Goal: Transaction & Acquisition: Purchase product/service

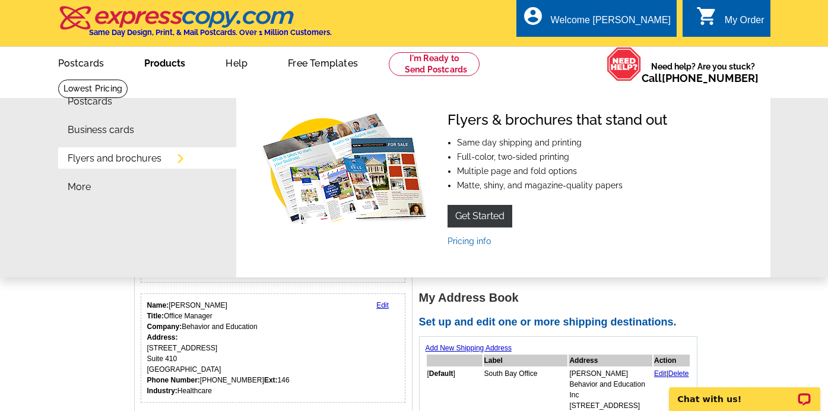
click at [101, 160] on link "Flyers and brochures" at bounding box center [115, 158] width 94 height 9
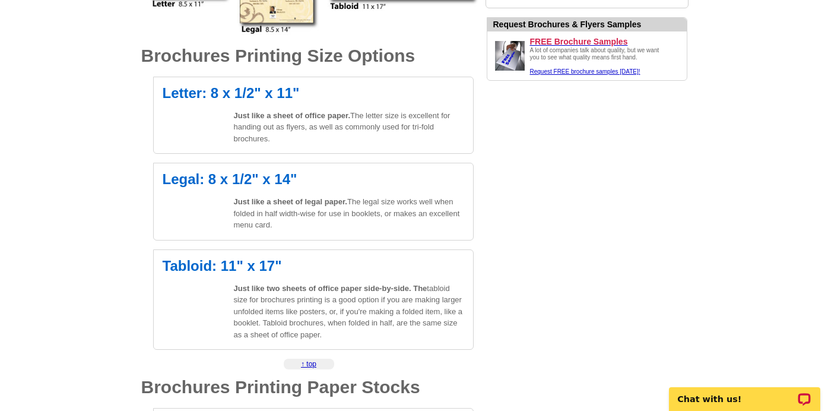
scroll to position [377, 0]
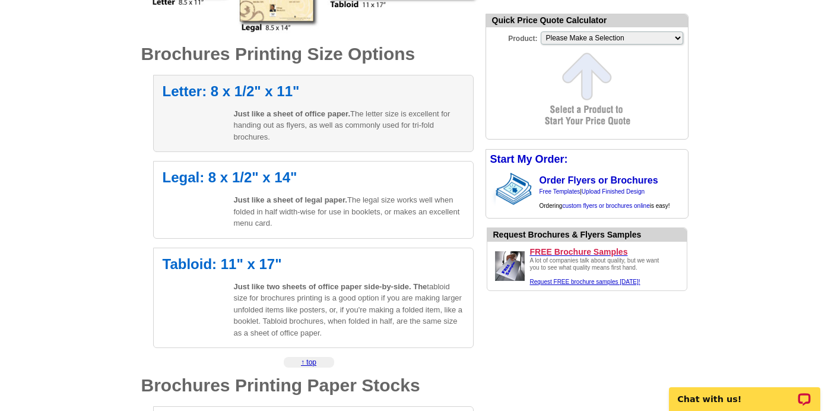
click at [320, 128] on p "Just like a sheet of office paper. The letter size is excellent for handing out…" at bounding box center [349, 125] width 230 height 35
select select "6"
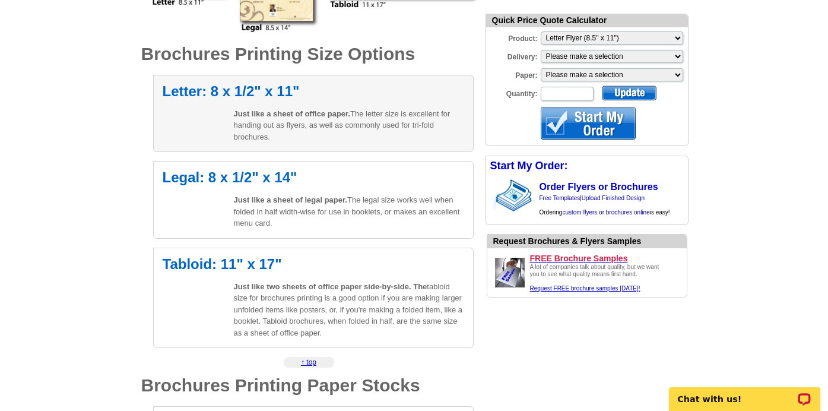
click at [267, 99] on h2 "Letter: 8 x 1/2" x 11"" at bounding box center [314, 91] width 302 height 14
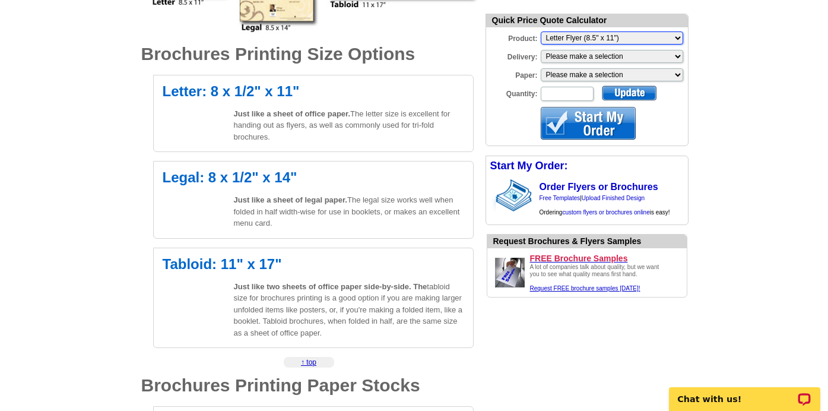
click at [616, 36] on select "Please Make a Selection Jumbo Postcard (5.5" x 8.5") Regular Postcard (4.25" x …" at bounding box center [612, 37] width 142 height 13
click at [541, 31] on select "Please Make a Selection Jumbo Postcard (5.5" x 8.5") Regular Postcard (4.25" x …" at bounding box center [612, 37] width 142 height 13
click at [618, 56] on select "Please make a selection Print + Address+USPS First Class Print-Only+Shipped To …" at bounding box center [612, 56] width 142 height 13
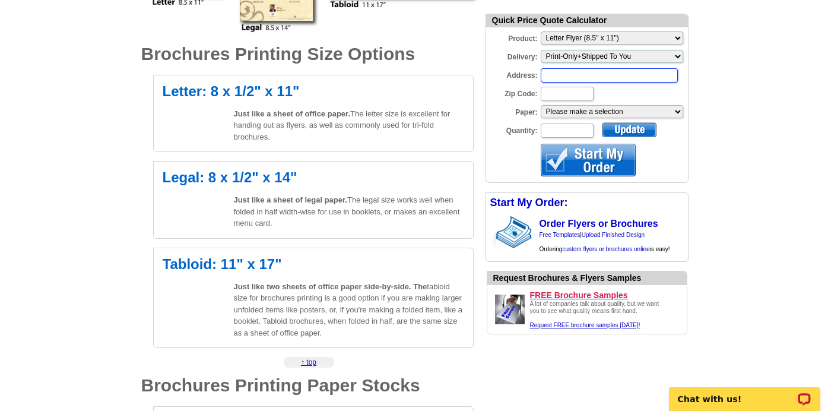
click at [617, 71] on input "Address:" at bounding box center [609, 75] width 137 height 14
type input "2780 Skypark Dr Ste 410"
type input "90505"
click at [607, 120] on form "Quick Price Quote Calculator Product: Please Make a Selection Jumbo Postcard (5…" at bounding box center [587, 98] width 203 height 169
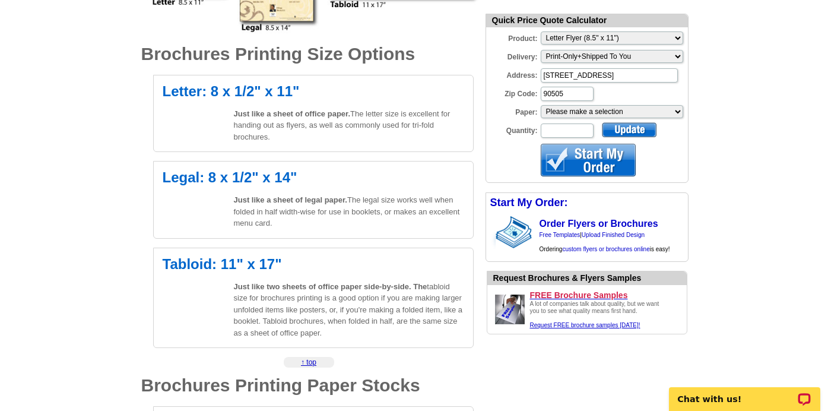
click at [607, 119] on form "Quick Price Quote Calculator Product: Please Make a Selection Jumbo Postcard (5…" at bounding box center [587, 98] width 203 height 169
click at [604, 110] on select "Please make a selection Uncoated Heavy Card Stock Uncoated Cover Stock Regular …" at bounding box center [612, 111] width 142 height 13
click at [627, 103] on div "Paper: Please make a selection Uncoated Heavy Card Stock Uncoated Cover Stock R…" at bounding box center [587, 103] width 202 height 2
click at [627, 112] on select "Please make a selection Uncoated Heavy Card Stock Uncoated Cover Stock Regular …" at bounding box center [612, 111] width 142 height 13
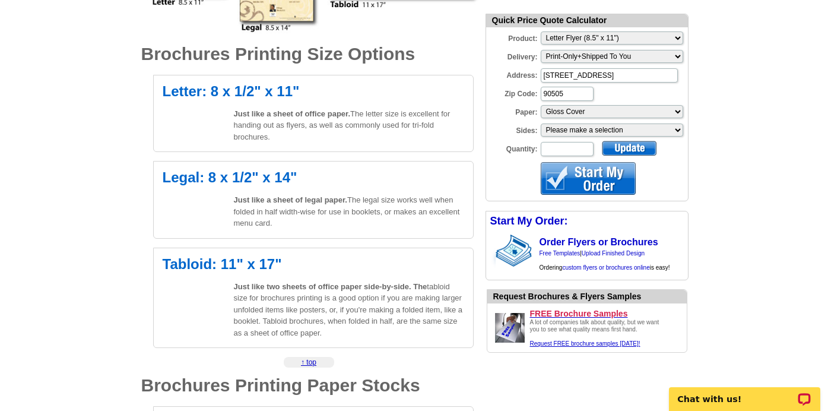
click at [580, 137] on form "Quick Price Quote Calculator Product: Please Make a Selection Jumbo Postcard (5…" at bounding box center [587, 108] width 203 height 188
click at [578, 134] on select "Please make a selection One sided, color Two sided, color + B/W Two sided, full…" at bounding box center [612, 129] width 142 height 13
select select "3"
click at [541, 123] on select "Please make a selection One sided, color Two sided, color + B/W Two sided, full…" at bounding box center [612, 129] width 142 height 13
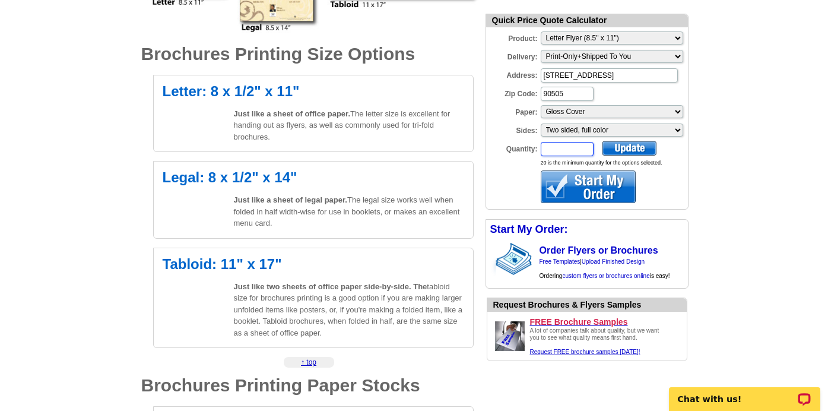
click at [569, 145] on input "Quantity:" at bounding box center [567, 149] width 53 height 14
type input "100"
click at [603, 186] on div at bounding box center [588, 186] width 95 height 33
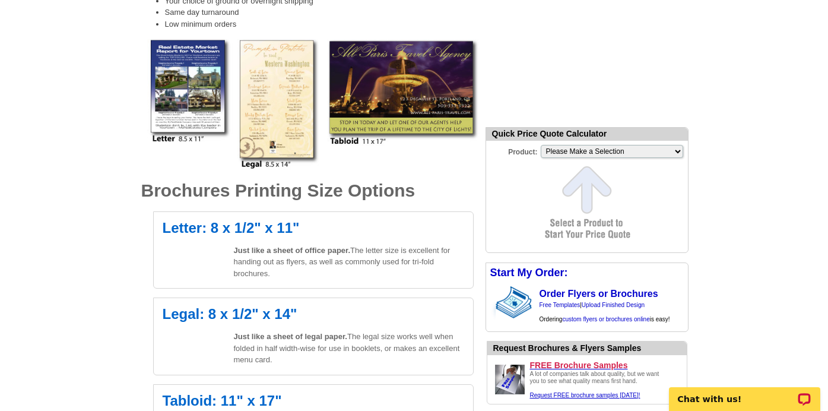
scroll to position [242, 0]
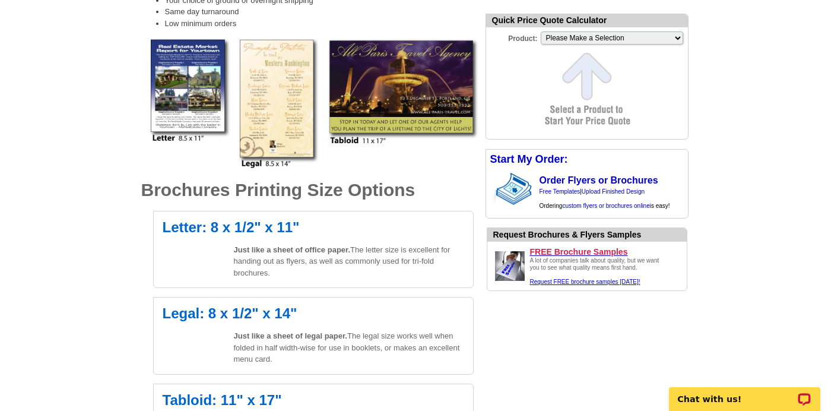
click at [614, 47] on form "Quick Price Quote Calculator Product: Please Make a Selection Jumbo Postcard (5…" at bounding box center [587, 77] width 203 height 126
click at [627, 41] on select "Please Make a Selection Jumbo Postcard (5.5" x 8.5") Regular Postcard (4.25" x …" at bounding box center [612, 37] width 142 height 13
select select "6"
click at [541, 31] on select "Please Make a Selection Jumbo Postcard (5.5" x 8.5") Regular Postcard (4.25" x …" at bounding box center [612, 37] width 142 height 13
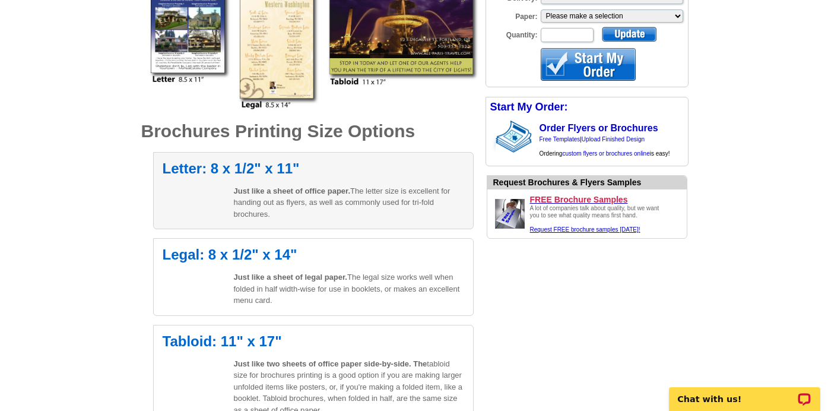
scroll to position [317, 0]
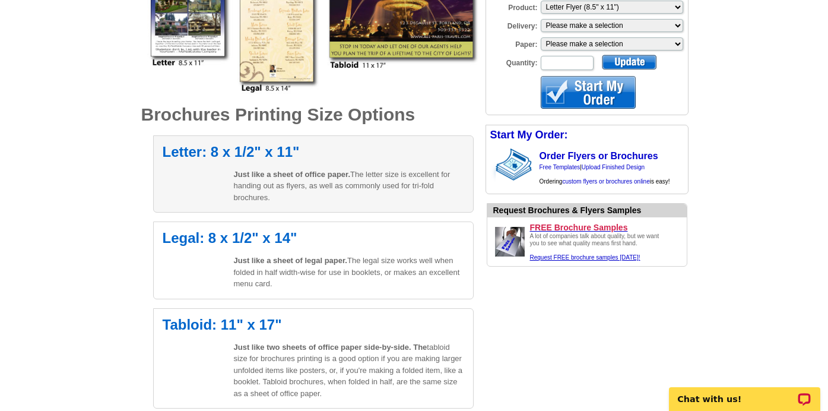
click at [388, 165] on div "Letter: 8 x 1/2" x 11" Just like a sheet of office paper. The letter size is ex…" at bounding box center [313, 174] width 321 height 78
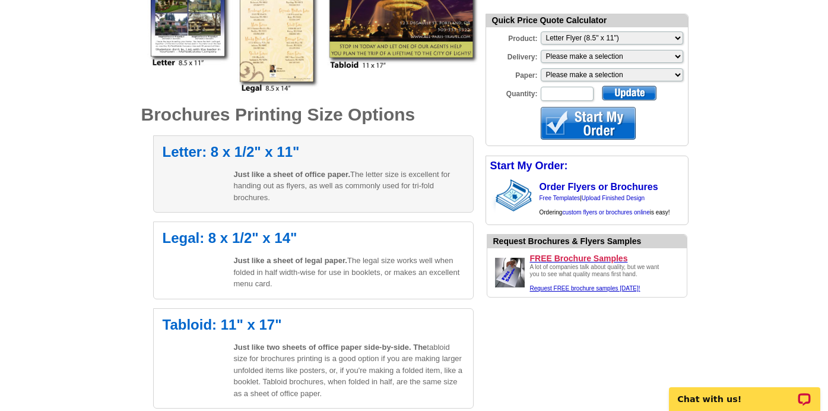
click at [243, 171] on span "Just like a sheet of office paper." at bounding box center [292, 174] width 117 height 9
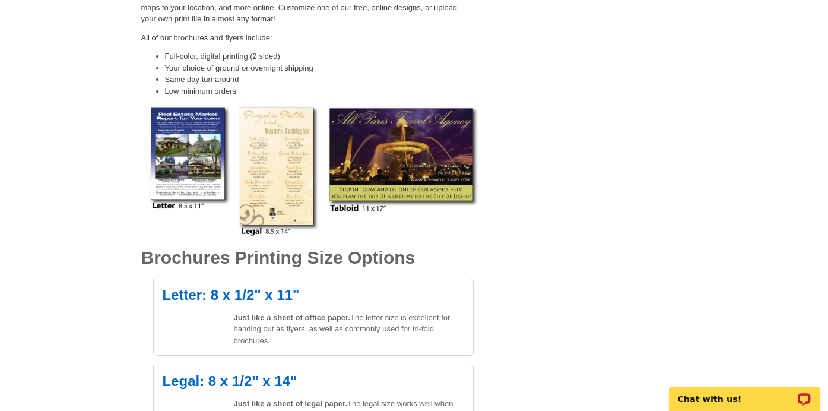
scroll to position [0, 0]
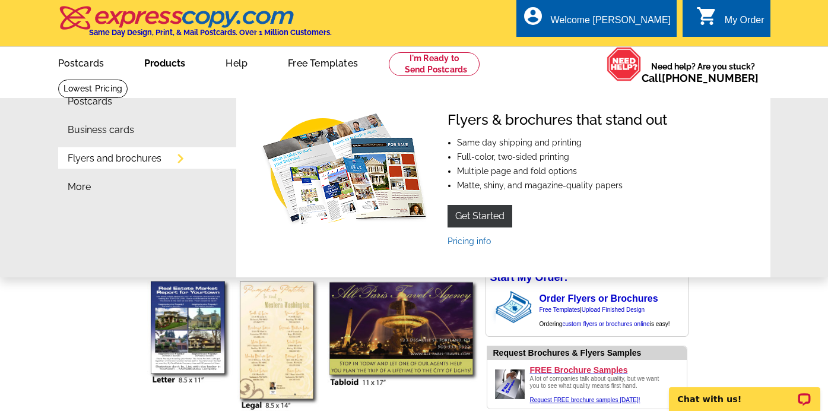
click at [138, 167] on li "Flyers and brochures" at bounding box center [152, 161] width 169 height 28
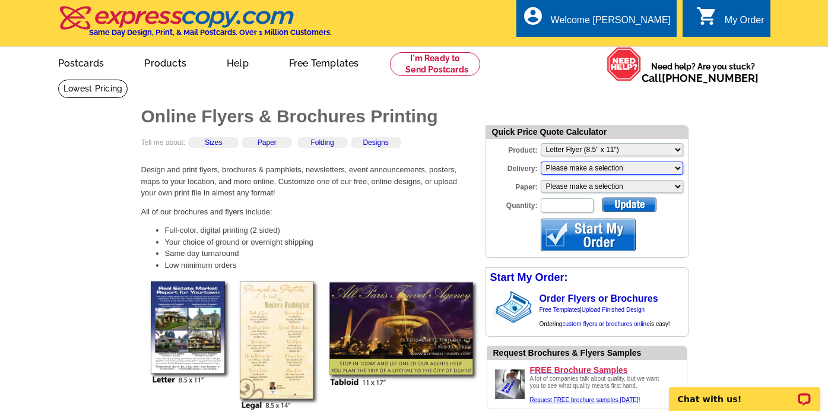
click at [596, 169] on select "Please make a selection Print + Address+USPS First Class Print-Only+Shipped To …" at bounding box center [612, 167] width 142 height 13
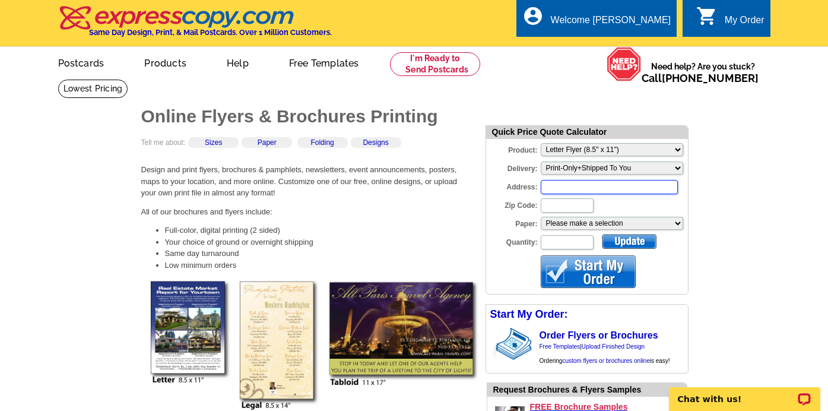
click at [594, 188] on input "Address:" at bounding box center [609, 187] width 137 height 14
type input "2780 Skypark Dr Ste 410"
type input "90505"
click at [588, 221] on select "Please make a selection Uncoated Heavy Card Stock Uncoated Cover Stock Regular …" at bounding box center [612, 223] width 142 height 13
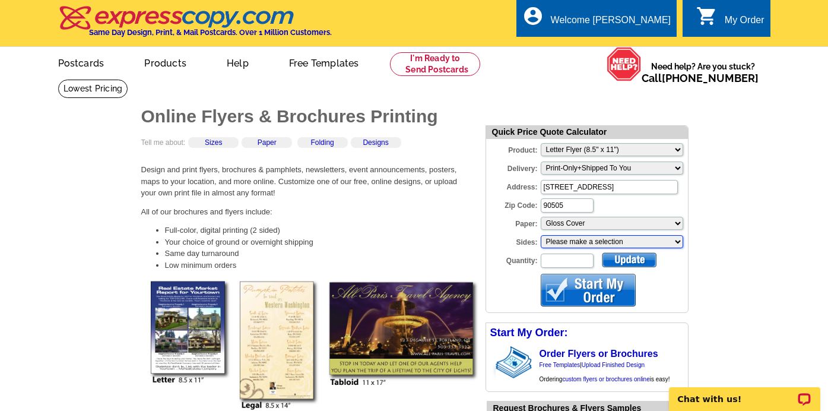
click at [573, 246] on select "Please make a selection One sided, color Two sided, color + B/W Two sided, full…" at bounding box center [612, 241] width 142 height 13
select select "3"
click at [541, 235] on select "Please make a selection One sided, color Two sided, color + B/W Two sided, full…" at bounding box center [612, 241] width 142 height 13
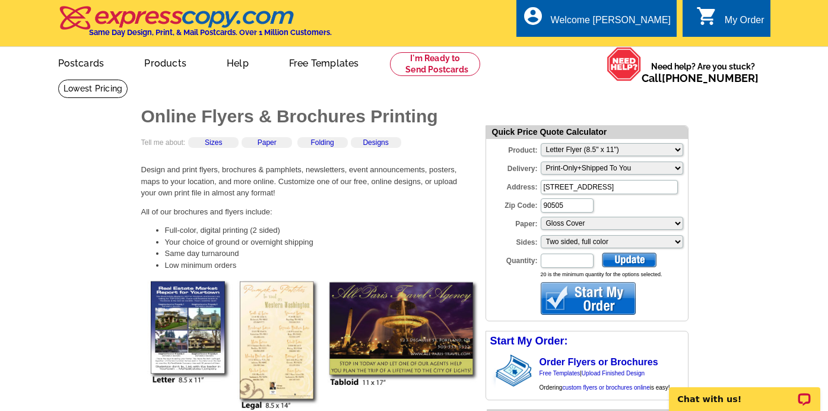
click at [574, 271] on div "20 is the minimum quantity for the options selected." at bounding box center [614, 275] width 147 height 8
click at [569, 262] on input "Quantity:" at bounding box center [567, 260] width 53 height 14
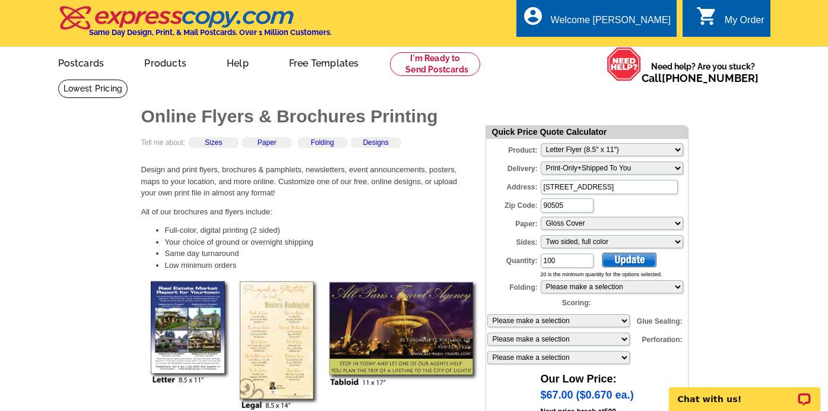
click at [617, 264] on div at bounding box center [629, 259] width 55 height 15
click at [605, 290] on select "Please make a selection 1 fold (bi-fold) 2 folds (tri-fold)" at bounding box center [612, 286] width 142 height 13
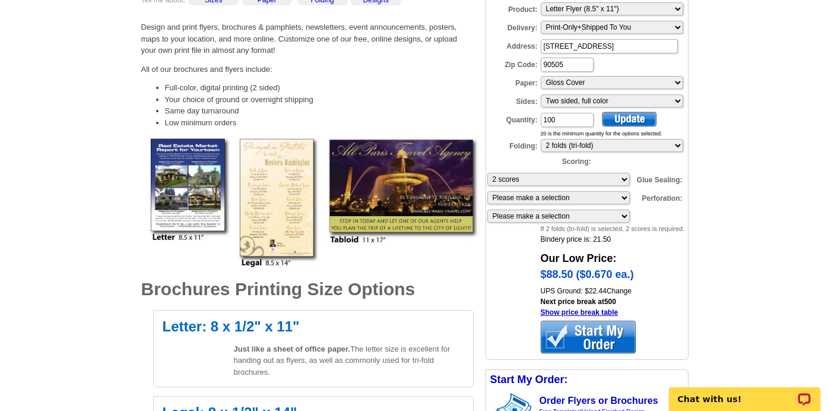
scroll to position [143, 0]
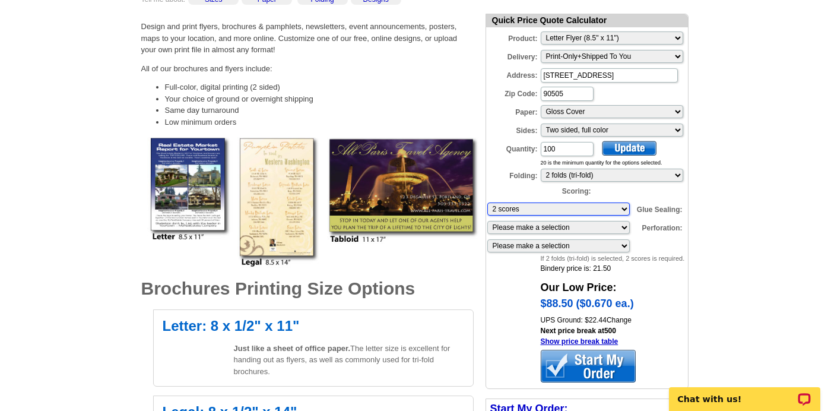
click at [605, 207] on select "Please make a selection 1 score 2 scores" at bounding box center [558, 208] width 142 height 13
click at [487, 202] on select "Please make a selection 1 score 2 scores" at bounding box center [558, 208] width 142 height 13
click at [605, 227] on select "Please make a selection 2 dots (bi-fold) 2 dots (tri-fold)" at bounding box center [558, 227] width 142 height 13
click at [615, 241] on select "Please make a selection 1 perforation 2 perforations" at bounding box center [558, 245] width 142 height 13
click at [605, 247] on select "Please make a selection 1 perforation 2 perforations" at bounding box center [558, 245] width 142 height 13
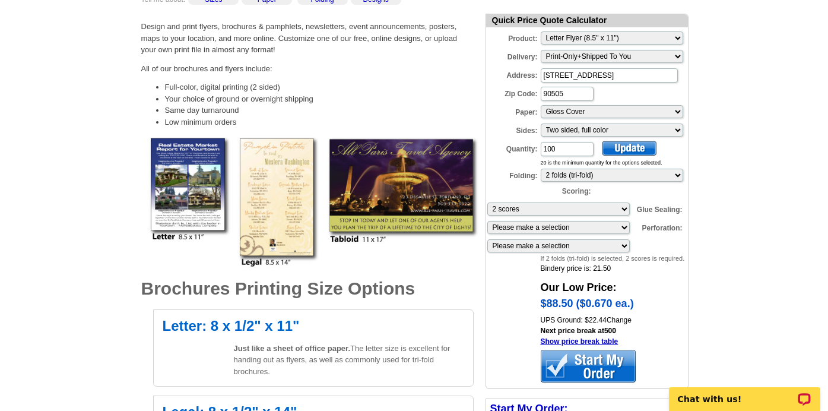
click at [664, 254] on div "If 2 folds (tri-fold) is selected, 2 scores is required." at bounding box center [614, 258] width 147 height 10
click at [564, 153] on input "100" at bounding box center [567, 149] width 53 height 14
click at [625, 153] on div at bounding box center [629, 148] width 55 height 15
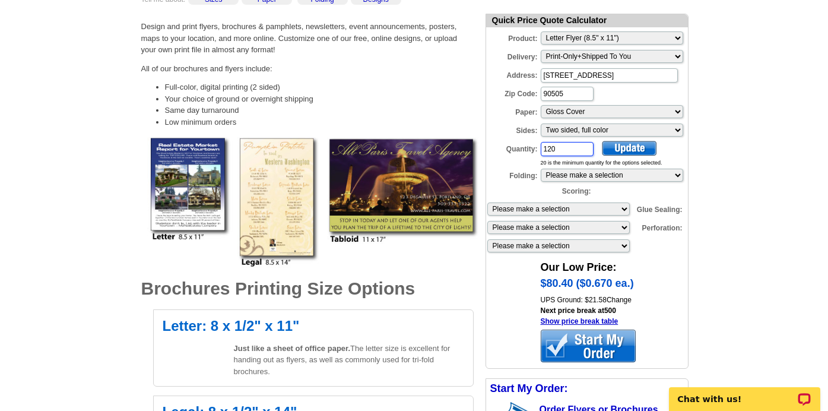
click at [564, 149] on input "120" at bounding box center [567, 149] width 53 height 14
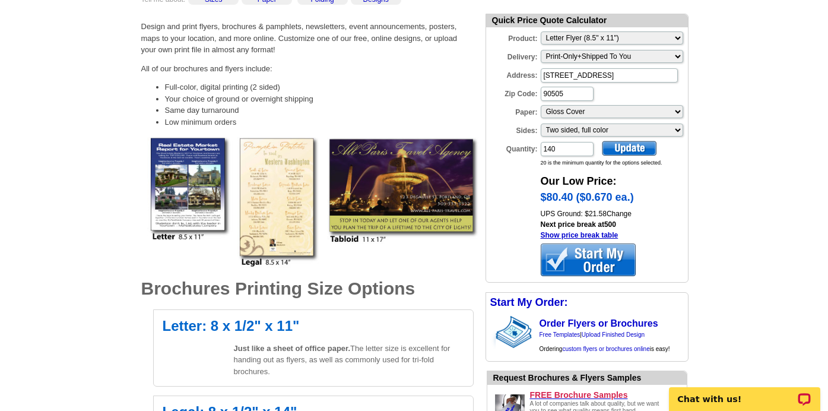
click at [611, 144] on div at bounding box center [629, 148] width 55 height 15
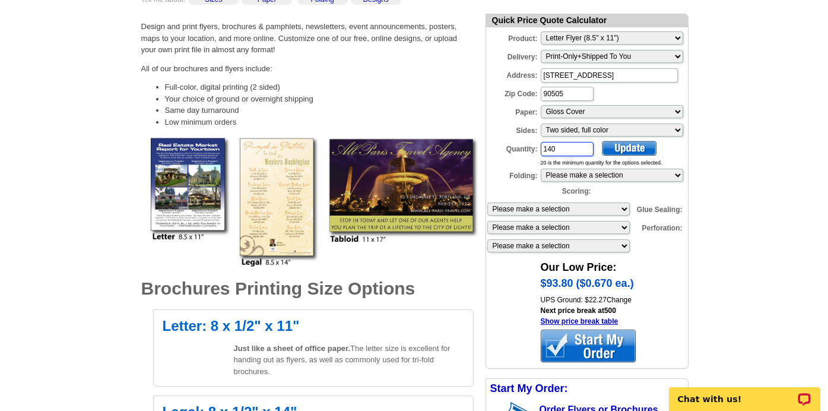
click at [569, 147] on input "140" at bounding box center [567, 149] width 53 height 14
drag, startPoint x: 569, startPoint y: 147, endPoint x: 514, endPoint y: 147, distance: 55.2
click at [514, 147] on div "Quantity: 140" at bounding box center [540, 149] width 109 height 17
click at [608, 141] on div at bounding box center [629, 148] width 55 height 15
drag, startPoint x: 572, startPoint y: 150, endPoint x: 513, endPoint y: 151, distance: 59.4
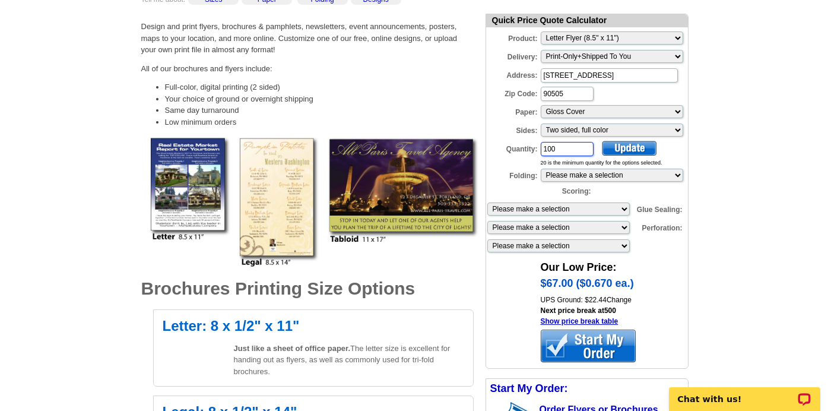
click at [513, 151] on div "Quantity: 100" at bounding box center [540, 149] width 109 height 17
click at [641, 151] on div at bounding box center [629, 148] width 55 height 15
click at [564, 152] on input "140" at bounding box center [567, 149] width 53 height 14
type input "1"
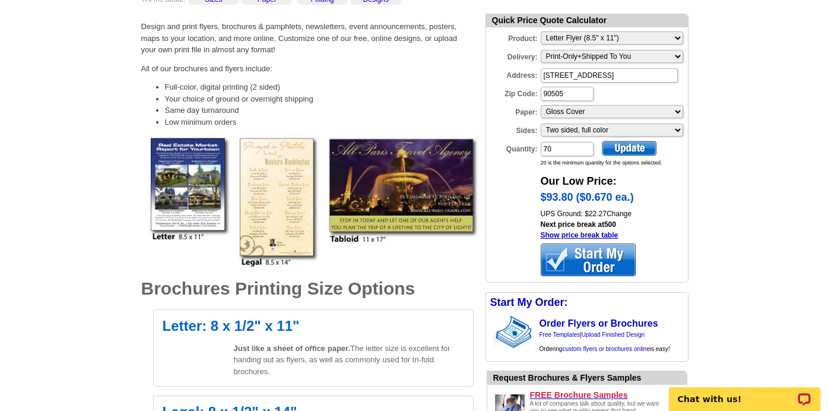
click at [618, 148] on div at bounding box center [629, 148] width 55 height 15
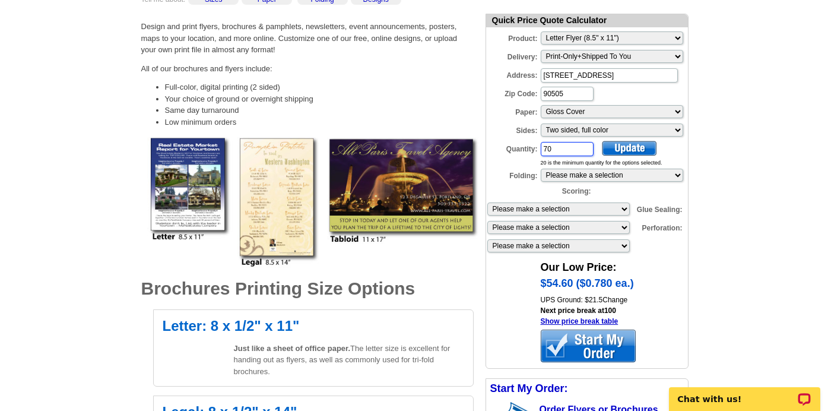
drag, startPoint x: 563, startPoint y: 154, endPoint x: 515, endPoint y: 147, distance: 48.0
click at [515, 147] on div "Quantity: 70" at bounding box center [540, 149] width 109 height 17
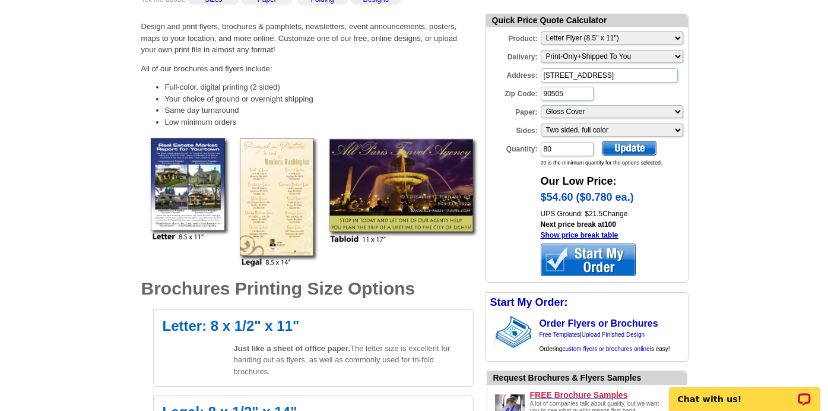
click at [633, 147] on div at bounding box center [629, 148] width 55 height 15
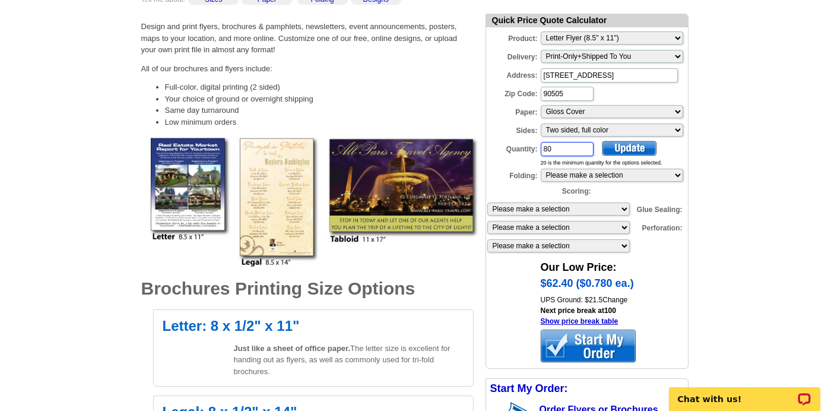
drag, startPoint x: 561, startPoint y: 153, endPoint x: 529, endPoint y: 152, distance: 32.1
click at [529, 153] on div "Quantity: 80" at bounding box center [540, 149] width 109 height 17
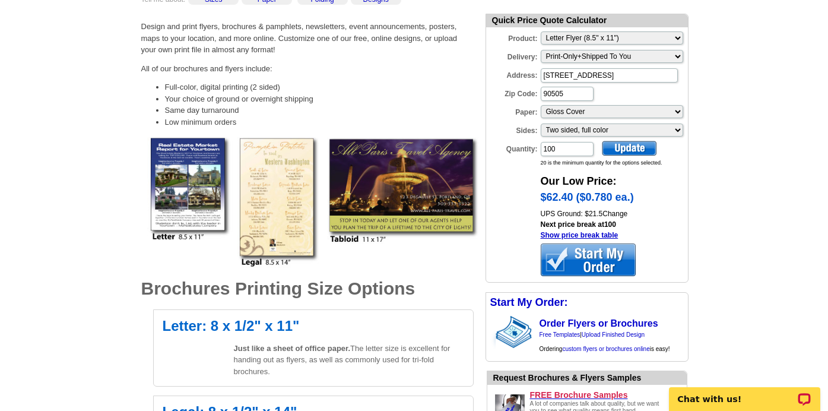
click at [632, 154] on div at bounding box center [629, 148] width 55 height 15
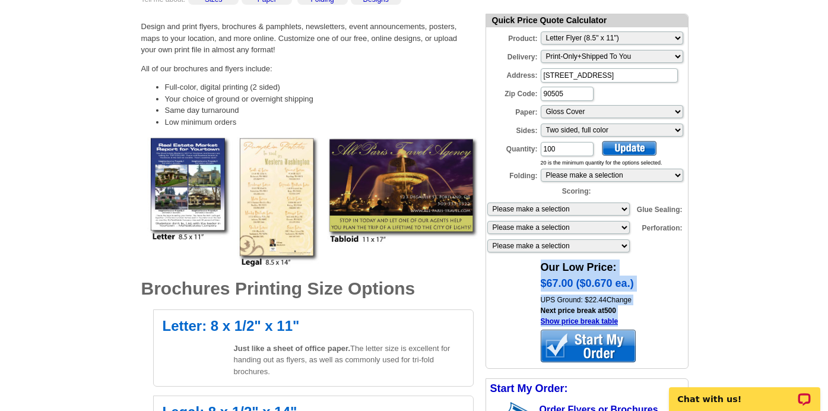
drag, startPoint x: 615, startPoint y: 335, endPoint x: 604, endPoint y: 234, distance: 101.5
click at [604, 235] on form "Quick Price Quote Calculator Product: Please Make a Selection Jumbo Postcard (5…" at bounding box center [587, 191] width 203 height 355
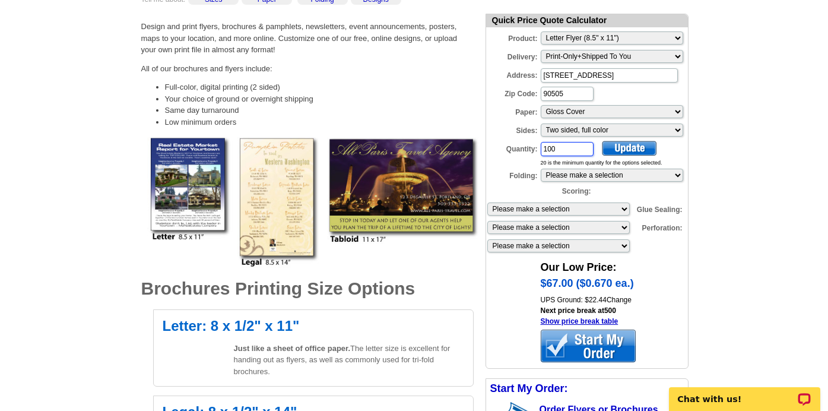
click at [573, 150] on input "100" at bounding box center [567, 149] width 53 height 14
type input "120"
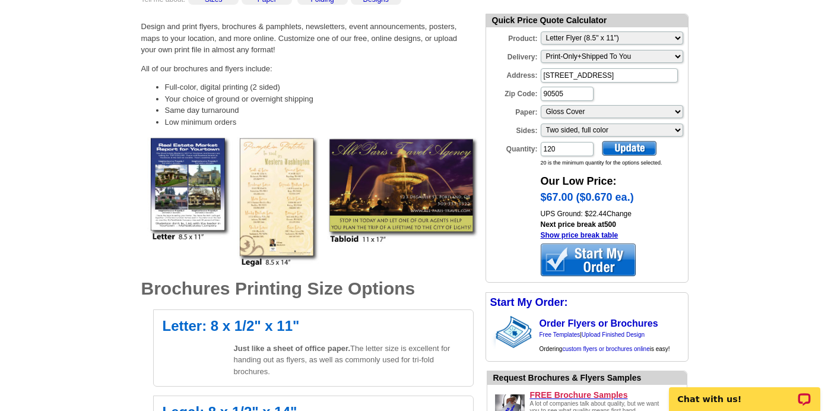
click at [618, 151] on div at bounding box center [629, 148] width 55 height 15
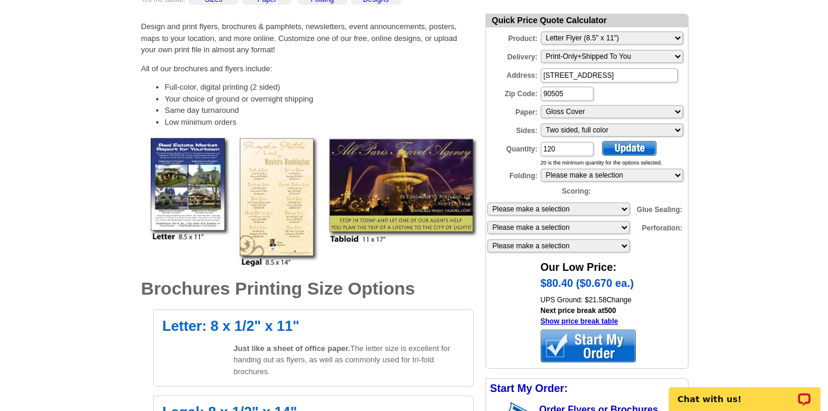
click at [602, 344] on div at bounding box center [588, 345] width 95 height 33
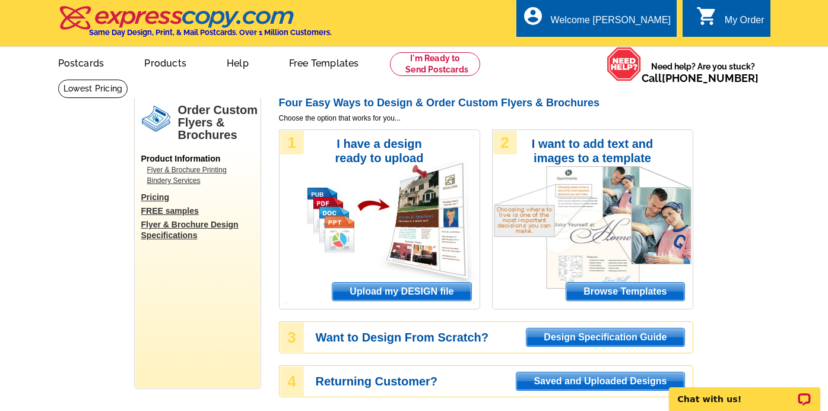
click at [422, 289] on span "Upload my DESIGN file" at bounding box center [401, 292] width 138 height 18
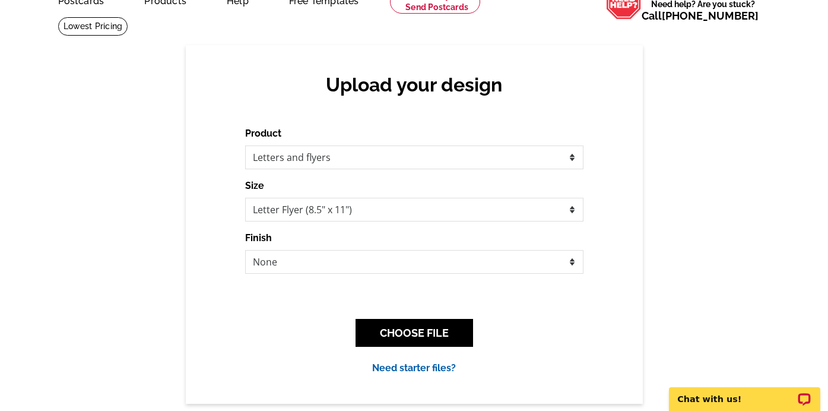
scroll to position [73, 0]
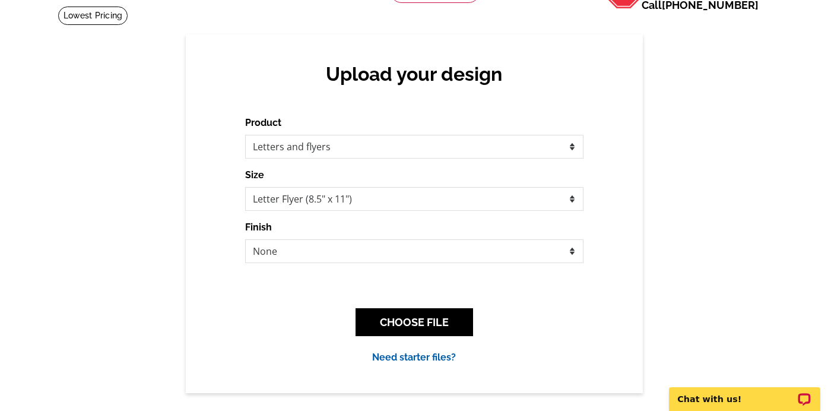
click at [421, 159] on form "Product Please select the type of file... Postcards Business Cards Letters and …" at bounding box center [414, 189] width 338 height 147
click at [423, 151] on select "Please select the type of file... Postcards Business Cards Letters and flyers G…" at bounding box center [414, 147] width 338 height 24
click at [245, 135] on select "Please select the type of file... Postcards Business Cards Letters and flyers G…" at bounding box center [414, 147] width 338 height 24
drag, startPoint x: 423, startPoint y: 151, endPoint x: 423, endPoint y: 201, distance: 49.9
click at [423, 201] on select "Letter Flyer (8.5" x 11") Tabloid Flyer (11" x 17")" at bounding box center [414, 199] width 338 height 24
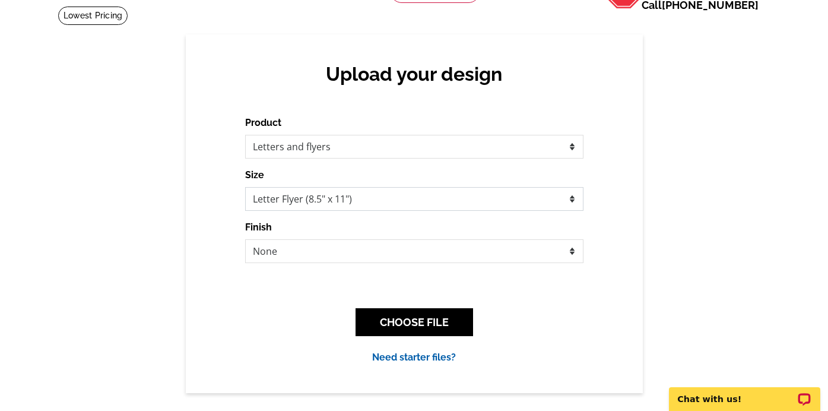
click at [245, 187] on select "Letter Flyer (8.5" x 11") Tabloid Flyer (11" x 17")" at bounding box center [414, 199] width 338 height 24
click at [423, 201] on select "Letter Flyer (8.5" x 11") Tabloid Flyer (11" x 17")" at bounding box center [414, 199] width 338 height 24
click at [425, 249] on select "None Envelope Mailer Bi-fold Mailer Tri-fold Mailer" at bounding box center [414, 251] width 338 height 24
select select "4"
click at [245, 239] on select "None Envelope Mailer Bi-fold Mailer Tri-fold Mailer" at bounding box center [414, 251] width 338 height 24
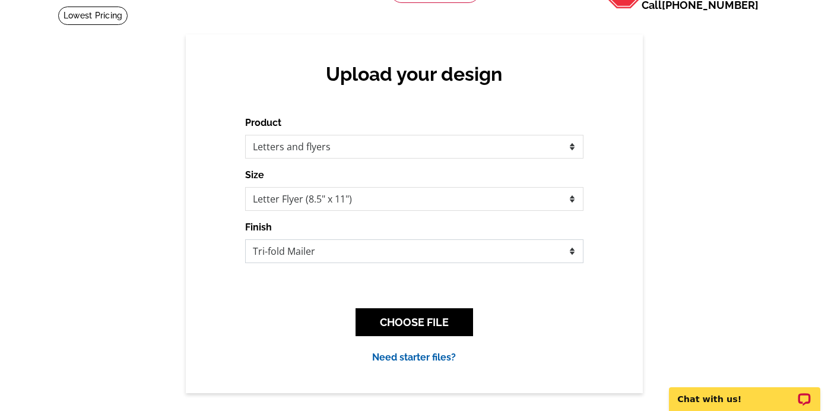
scroll to position [0, 0]
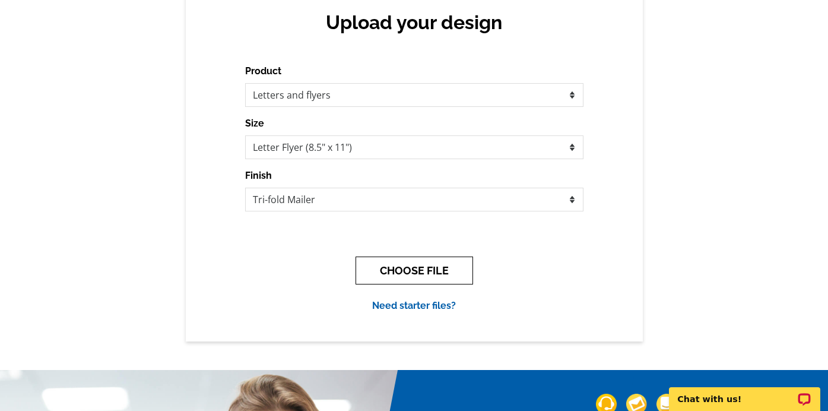
click at [426, 280] on button "CHOOSE FILE" at bounding box center [415, 270] width 118 height 28
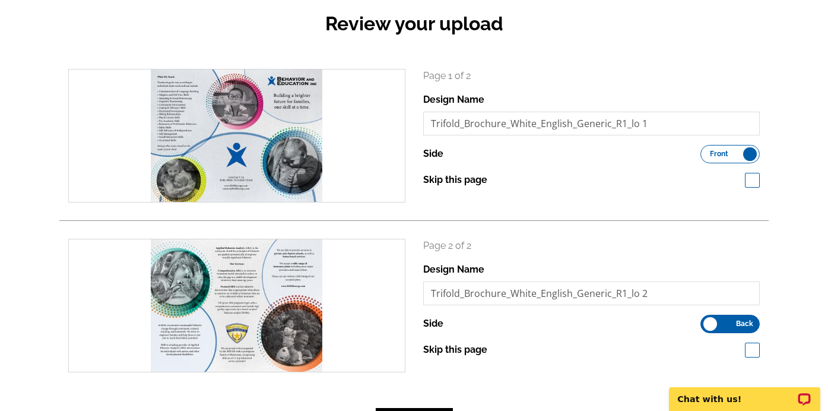
scroll to position [129, 0]
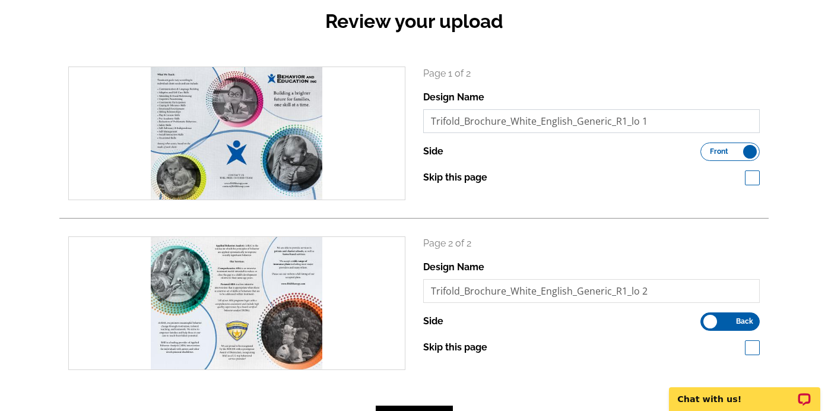
click at [664, 126] on input "Trifold_Brochure_White_English_Generic_R1_lo 1" at bounding box center [591, 121] width 337 height 24
drag, startPoint x: 677, startPoint y: 122, endPoint x: 508, endPoint y: 119, distance: 168.6
click at [508, 119] on input "Trifold_Brochure_White_English_Generic_R1_lo 1" at bounding box center [591, 121] width 337 height 24
click at [430, 120] on input "Trifold_Brochure_" at bounding box center [591, 121] width 337 height 24
click at [464, 125] on input "EnglishTrifold_Brochure_" at bounding box center [591, 121] width 337 height 24
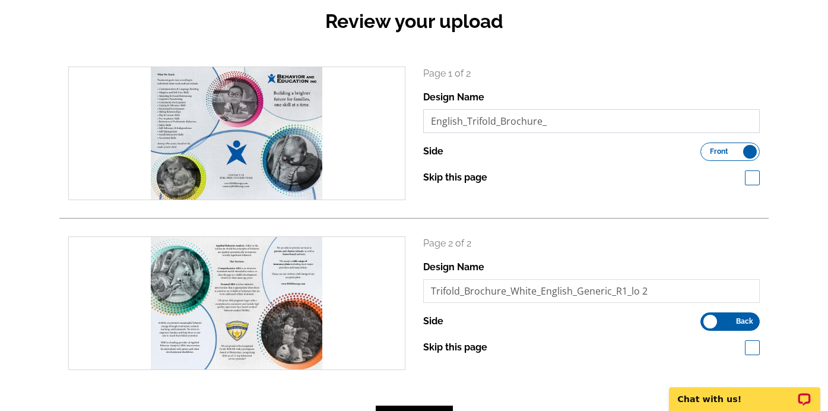
click at [586, 125] on input "English_Trifold_Brochure_" at bounding box center [591, 121] width 337 height 24
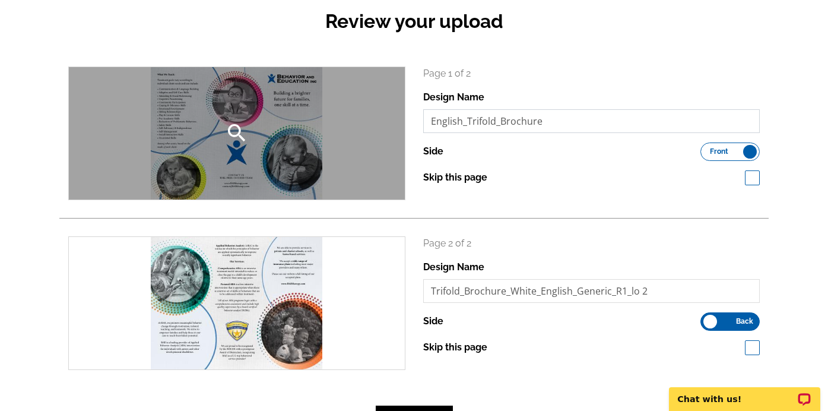
drag, startPoint x: 607, startPoint y: 128, endPoint x: 379, endPoint y: 119, distance: 228.1
click at [379, 119] on div "search Page 1 of 2 Design Name English_Trifold_Brochure Side Front Back" at bounding box center [413, 133] width 709 height 134
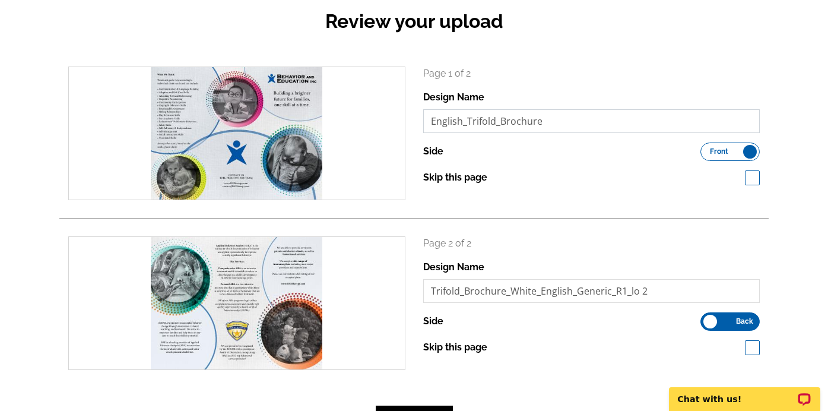
type input "English_Trifold_Brochure"
click at [491, 276] on div "Design Name Trifold_Brochure_White_English_Generic_R1_lo 2" at bounding box center [591, 281] width 337 height 43
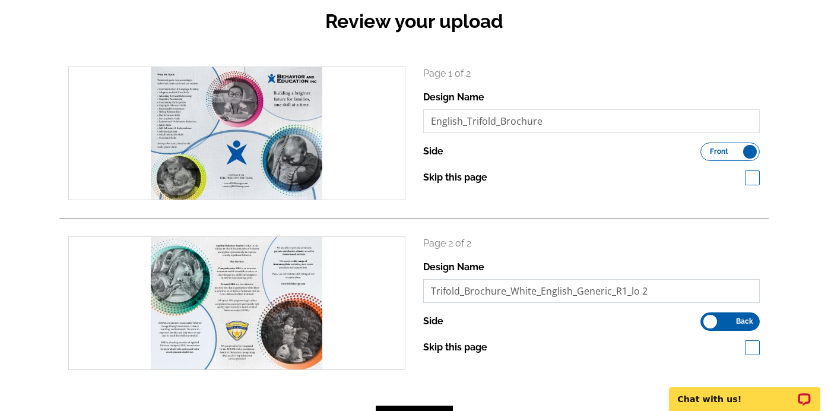
click at [491, 285] on input "Trifold_Brochure_White_English_Generic_R1_lo 2" at bounding box center [591, 291] width 337 height 24
click at [491, 286] on input "Trifold_Brochure_White_English_Generic_R1_lo 2" at bounding box center [591, 291] width 337 height 24
paste input "English_Trifold_Brochure"
click at [547, 290] on input "English_Trifold_Brochure_back" at bounding box center [591, 291] width 337 height 24
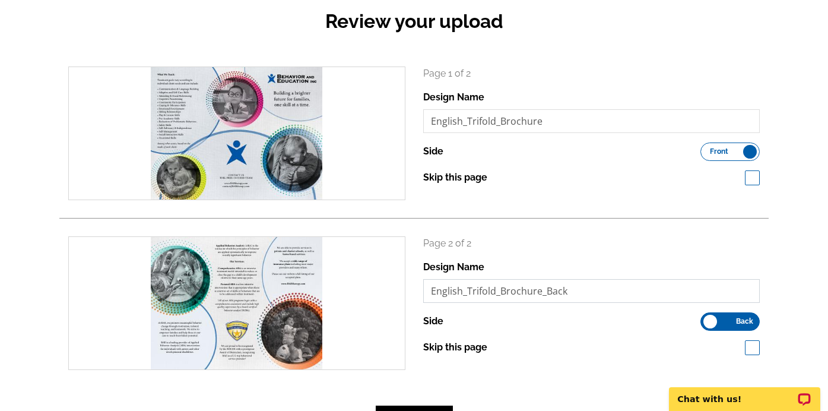
type input "English_Trifold_Brochure_Back"
click at [666, 343] on div "Skip this page" at bounding box center [591, 347] width 337 height 14
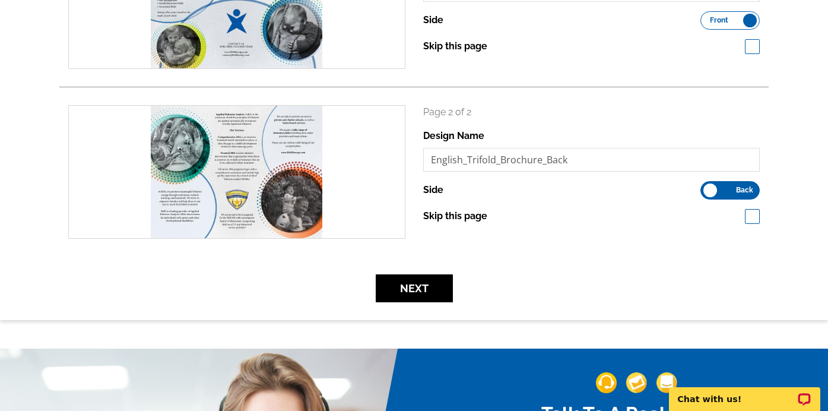
scroll to position [273, 0]
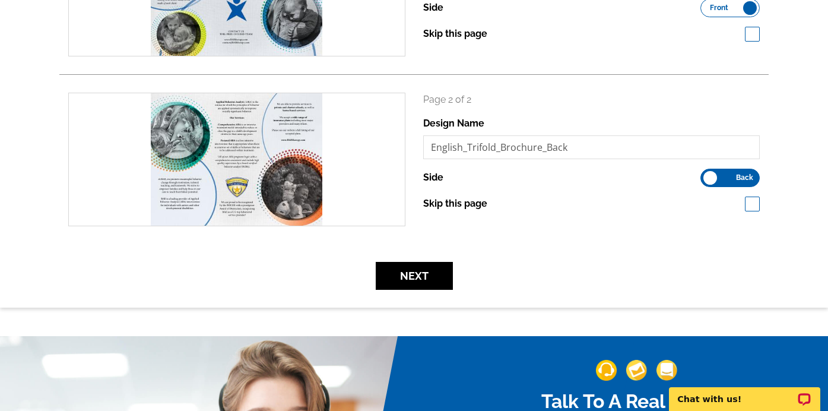
click at [428, 291] on div "Review your upload search Page 1 of 2 Design Name English_Trifold_Brochure Side…" at bounding box center [414, 70] width 828 height 472
click at [428, 272] on button "Next" at bounding box center [414, 276] width 77 height 28
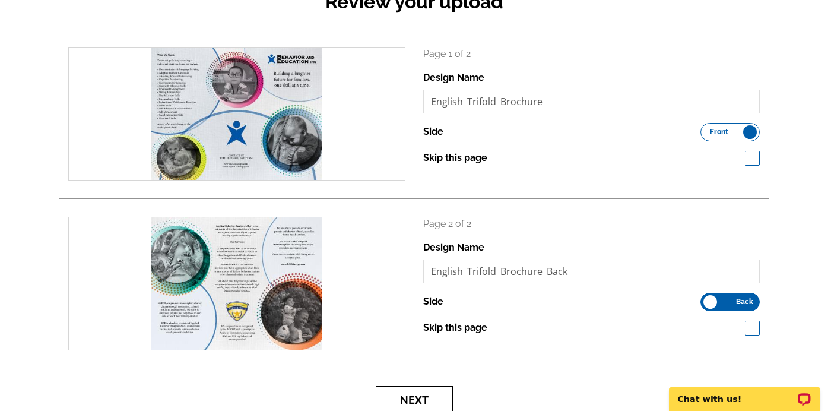
scroll to position [148, 0]
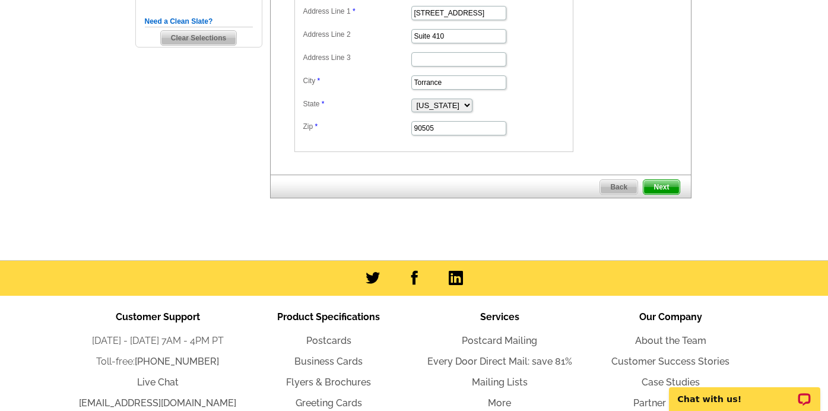
scroll to position [382, 0]
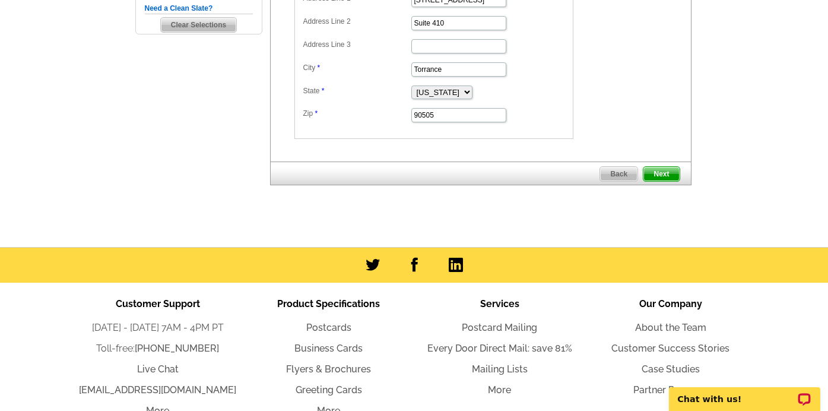
click at [657, 167] on span "Next" at bounding box center [661, 174] width 36 height 14
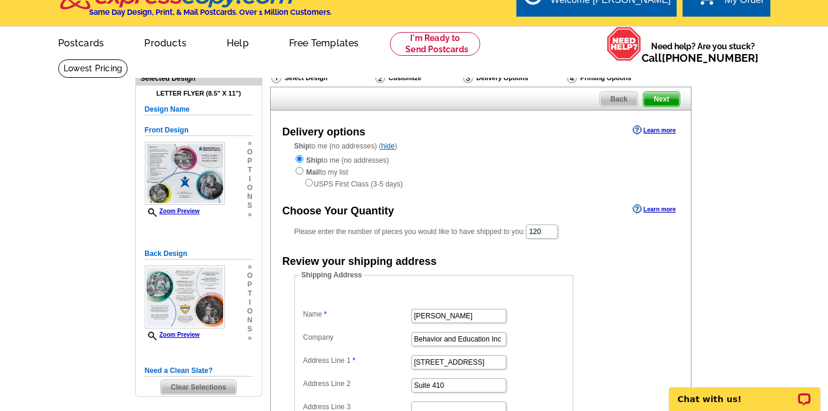
scroll to position [8, 0]
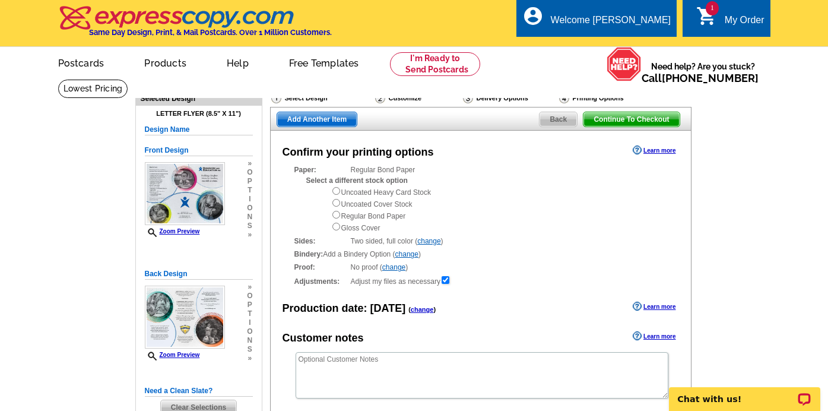
click at [355, 229] on div "Uncoated Heavy Card Stock Uncoated Cover Stock Regular Bond Paper Gloss Cover" at bounding box center [499, 209] width 336 height 47
click at [328, 224] on div "Select a different stock option Uncoated Heavy Card Stock Uncoated Cover Stock …" at bounding box center [486, 204] width 361 height 58
click at [334, 224] on input "radio" at bounding box center [336, 227] width 8 height 8
radio input "true"
click at [334, 211] on input "radio" at bounding box center [336, 215] width 8 height 8
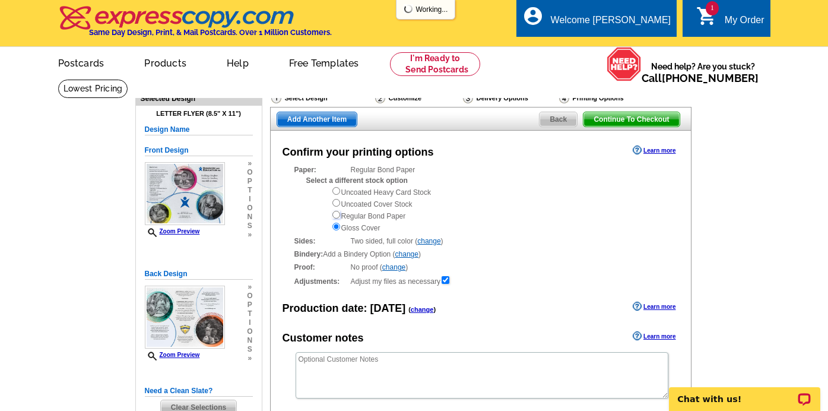
radio input "true"
click at [337, 221] on div "Uncoated Heavy Card Stock Uncoated Cover Stock Regular Bond Paper Gloss Cover" at bounding box center [499, 209] width 336 height 47
click at [337, 227] on input "radio" at bounding box center [336, 227] width 8 height 8
radio input "true"
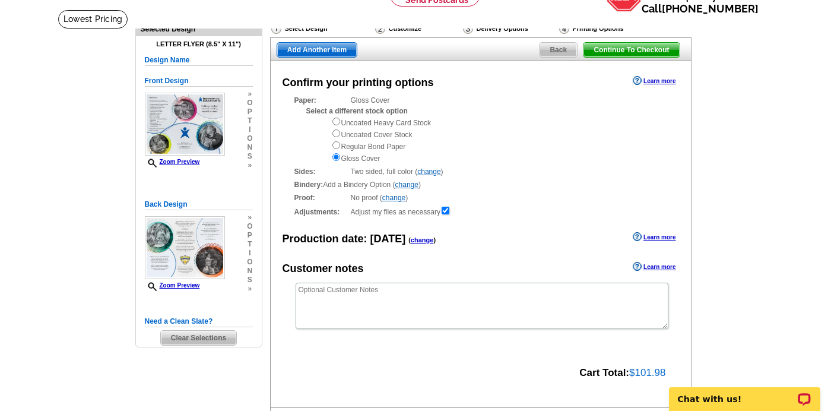
scroll to position [72, 0]
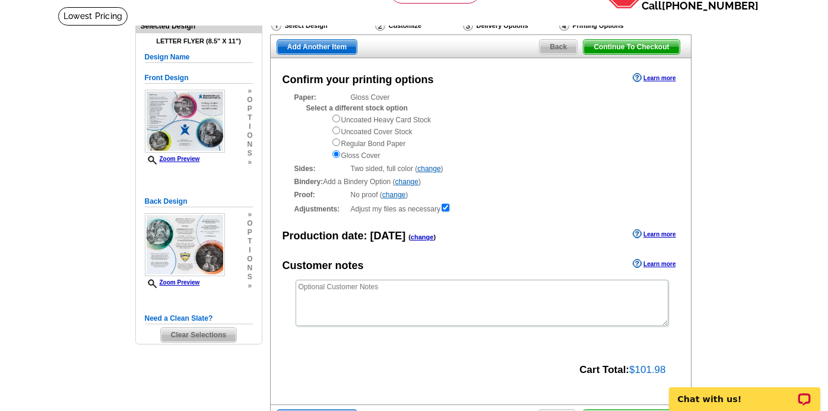
click at [404, 183] on link "change" at bounding box center [406, 181] width 23 height 8
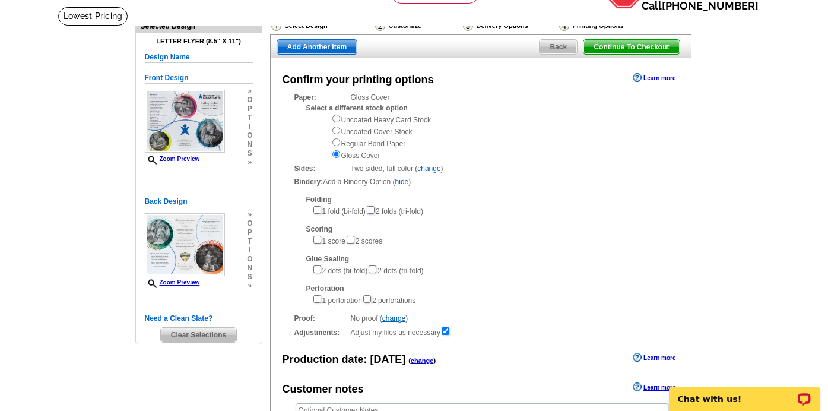
click at [375, 211] on input"] "checkbox" at bounding box center [371, 210] width 8 height 8
checkbox input"] "true"
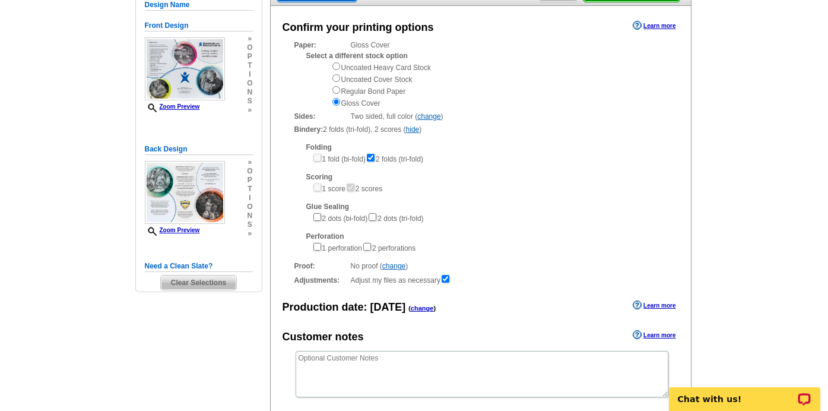
scroll to position [128, 0]
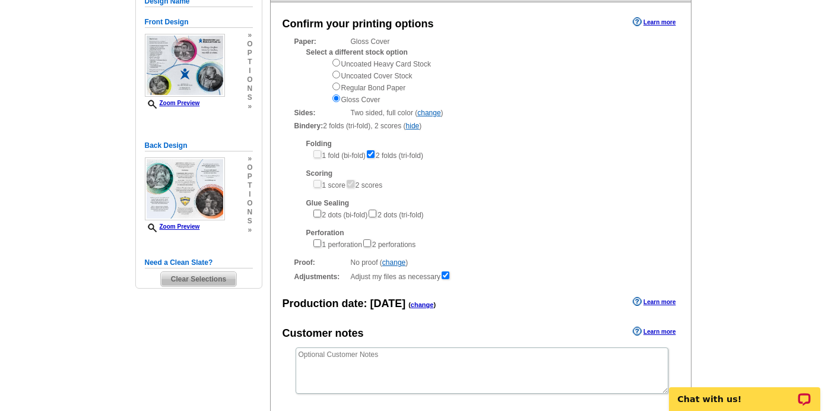
click at [712, 243] on main "Need Help? call 800-260-5887, chat with support, or have our designers make som…" at bounding box center [414, 254] width 828 height 607
click at [417, 126] on link "hide" at bounding box center [413, 126] width 14 height 8
click at [716, 211] on main "Need Help? call 800-260-5887, chat with support, or have our designers make som…" at bounding box center [414, 254] width 828 height 607
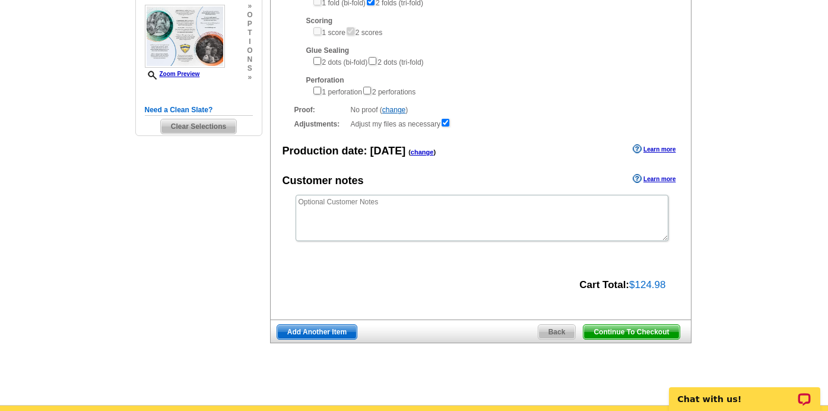
scroll to position [305, 0]
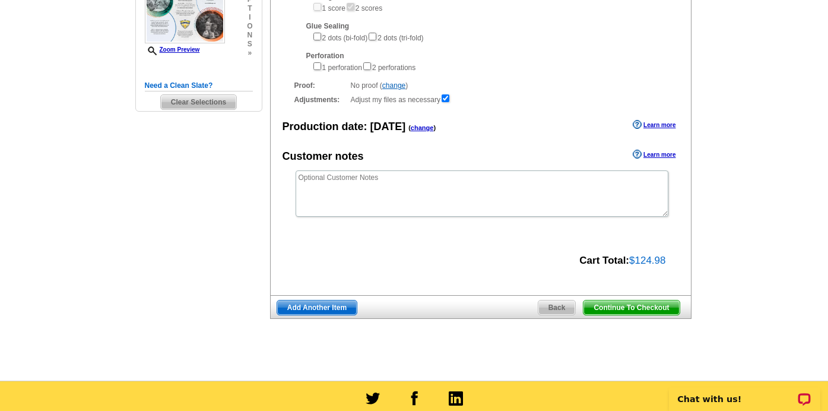
click at [628, 299] on div "Continue To Checkout Back Add Another Item" at bounding box center [480, 307] width 421 height 24
click at [628, 306] on span "Continue To Checkout" at bounding box center [631, 307] width 96 height 14
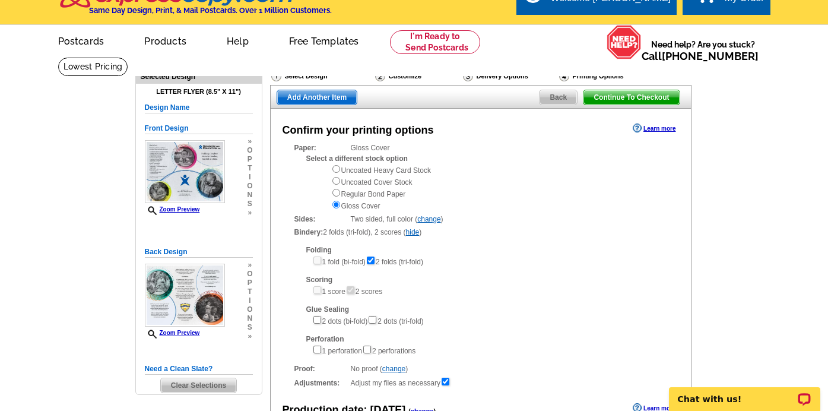
scroll to position [0, 0]
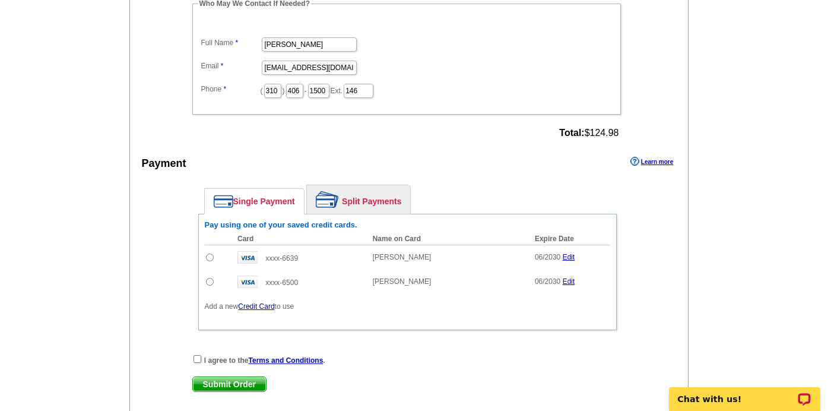
scroll to position [635, 0]
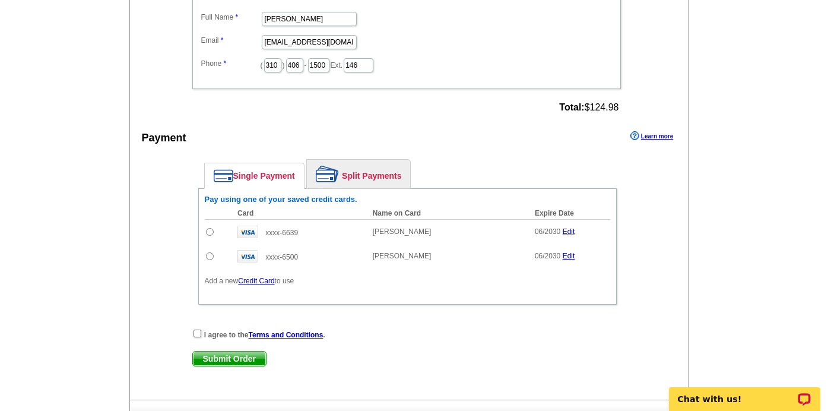
click at [367, 172] on link "Split Payments" at bounding box center [358, 174] width 103 height 28
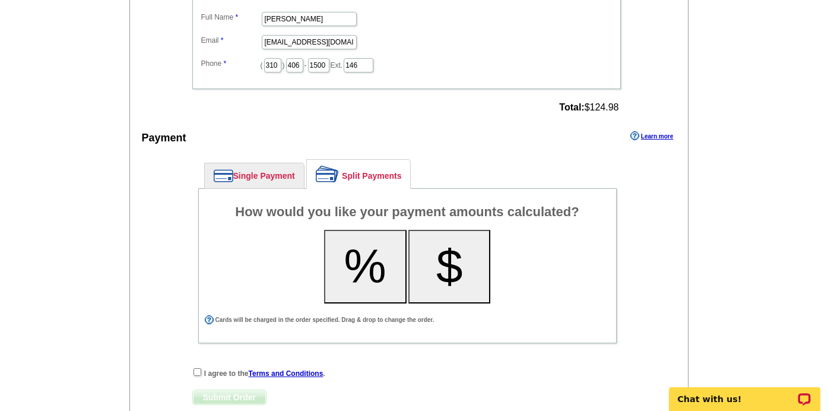
click at [272, 178] on link "Single Payment" at bounding box center [254, 175] width 99 height 25
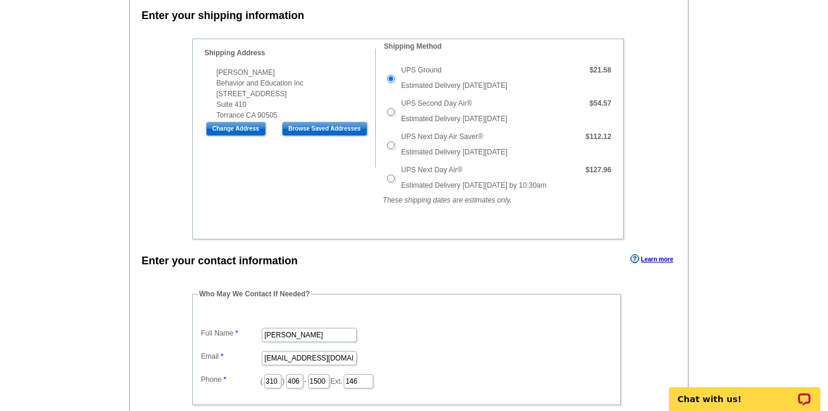
scroll to position [2, 0]
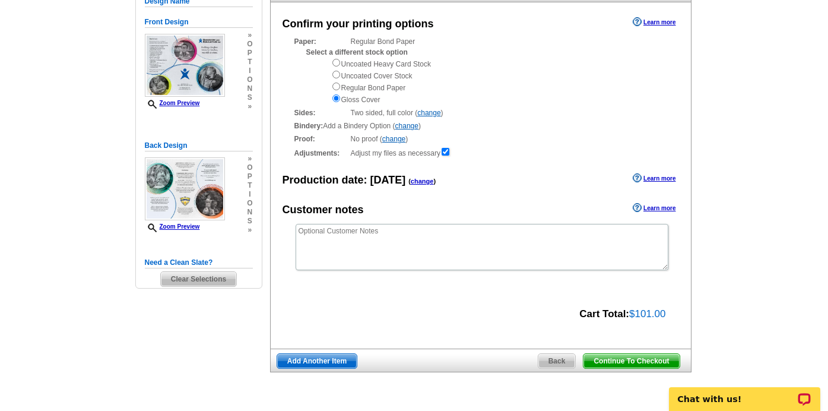
scroll to position [124, 0]
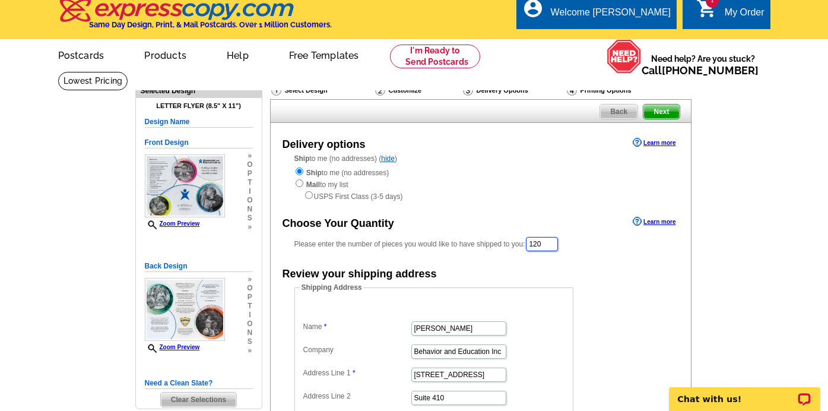
drag, startPoint x: 546, startPoint y: 244, endPoint x: 524, endPoint y: 242, distance: 22.6
click at [524, 243] on div "Please enter the number of pieces you would like to have shipped to you: 120" at bounding box center [480, 244] width 373 height 17
type input "100"
click at [668, 320] on div "Shipping Address Name [PERSON_NAME] Company Behavior and Education Inc Address …" at bounding box center [481, 398] width 420 height 231
click at [666, 107] on span "Next" at bounding box center [661, 111] width 36 height 14
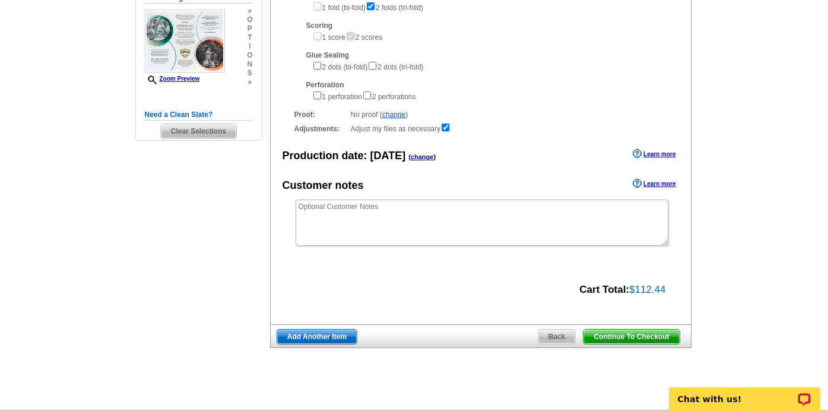
scroll to position [277, 0]
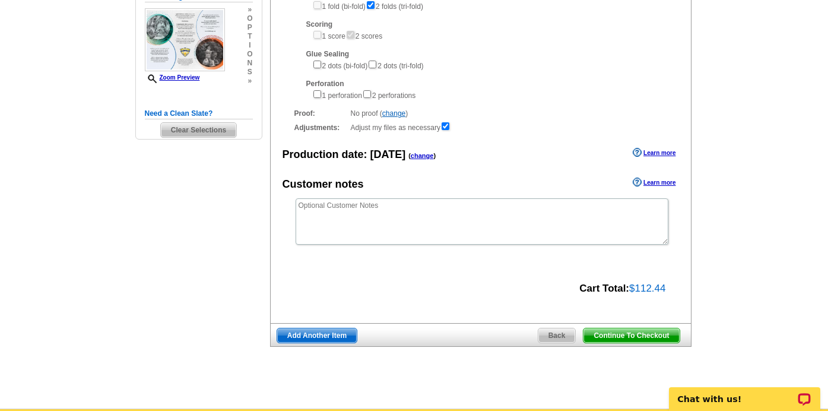
click at [634, 339] on span "Continue To Checkout" at bounding box center [631, 335] width 96 height 14
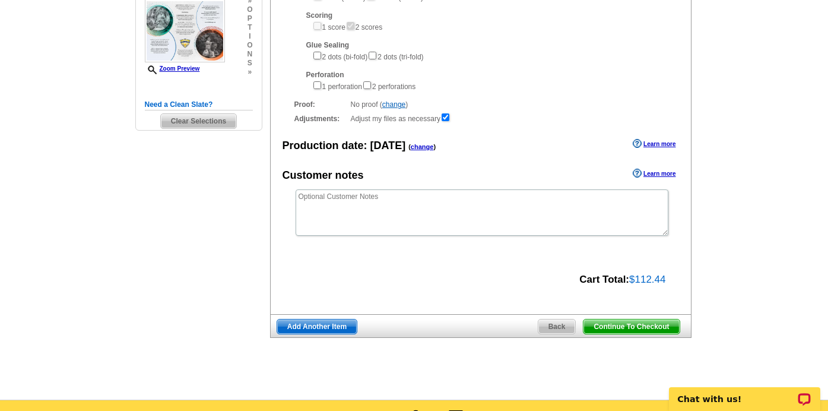
scroll to position [287, 0]
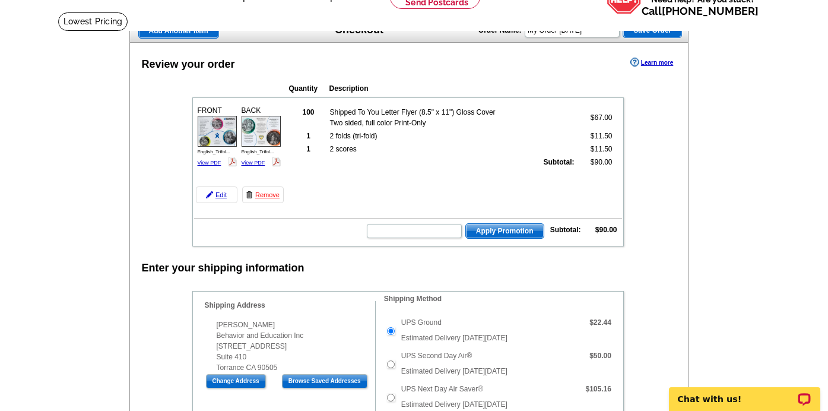
scroll to position [68, 0]
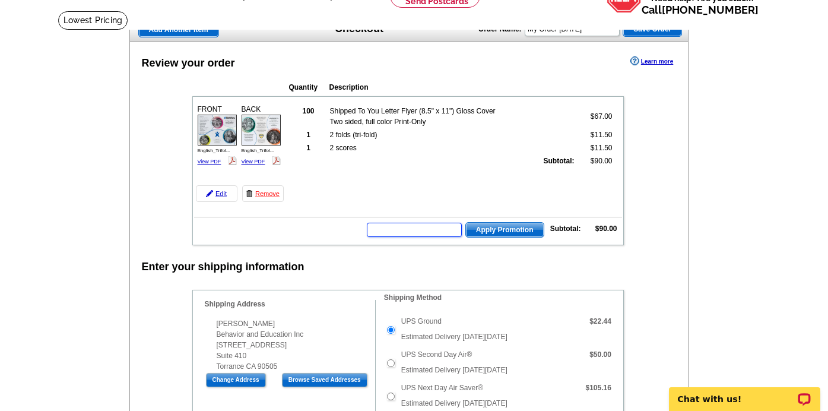
click at [440, 232] on input "text" at bounding box center [414, 230] width 95 height 14
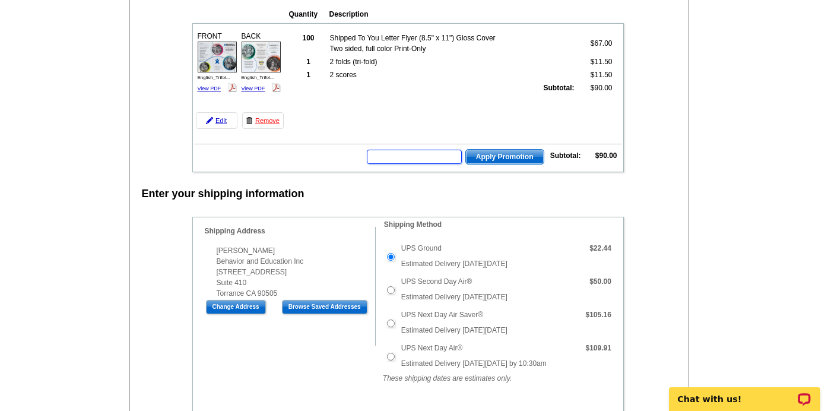
paste input "PMUSA50"
type input "PMUSA50"
click at [512, 148] on form "PMUSA50 Apply Promotion" at bounding box center [455, 156] width 178 height 17
click at [515, 156] on span "Apply Promotion" at bounding box center [505, 157] width 78 height 14
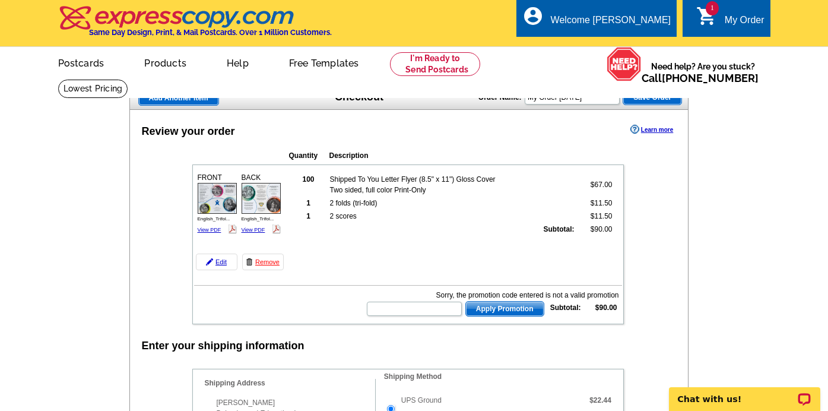
scroll to position [7, 0]
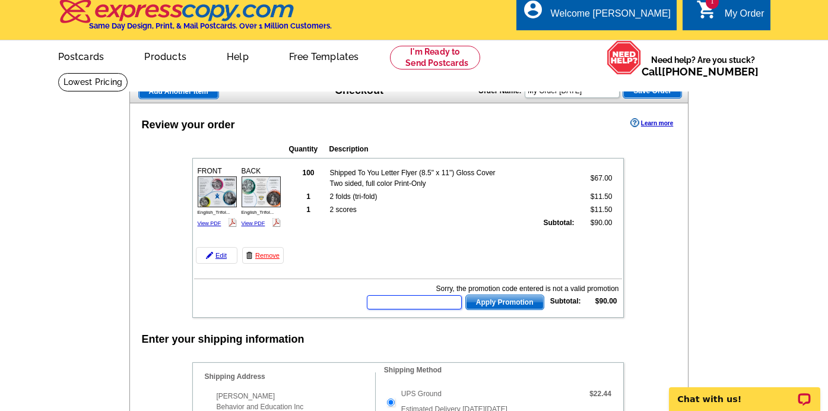
click at [437, 307] on input "text" at bounding box center [414, 302] width 95 height 14
paste input "GROW0924"
type input "GROW0924"
click at [510, 309] on button "Apply Promotion" at bounding box center [504, 301] width 79 height 15
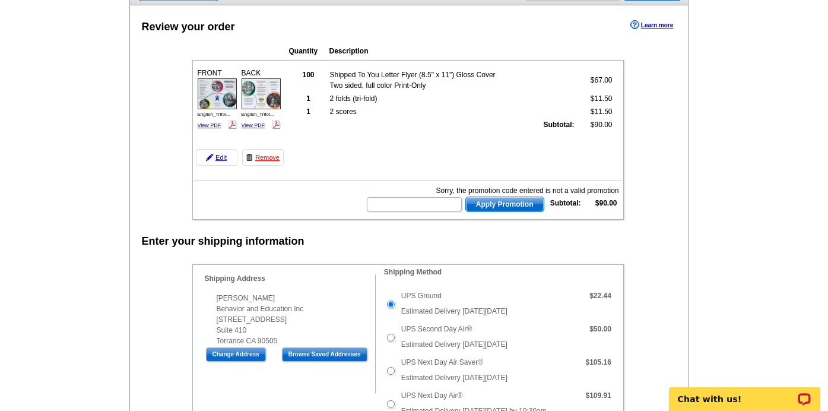
scroll to position [194, 0]
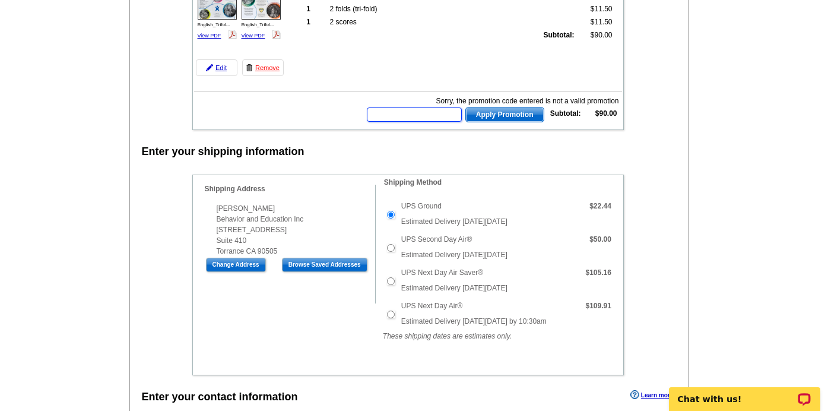
click at [416, 120] on input "text" at bounding box center [414, 114] width 95 height 14
paste input "HURRY40"
type input "HURRY40"
click at [505, 128] on td at bounding box center [408, 127] width 428 height 4
click at [516, 123] on form "HURRY40 Apply Promotion" at bounding box center [455, 114] width 178 height 17
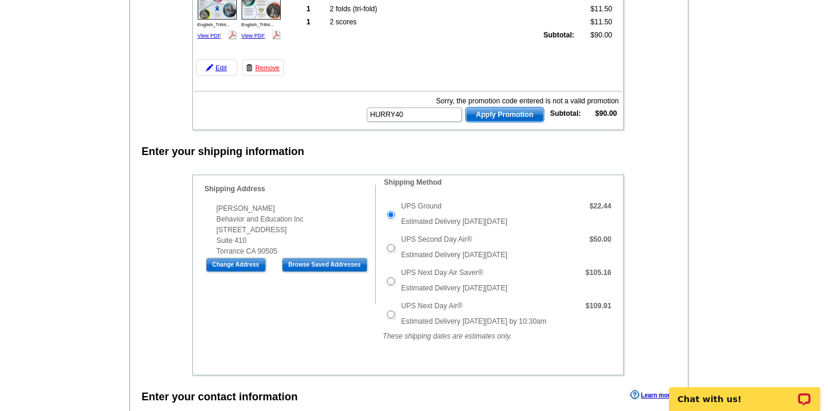
click at [531, 113] on span "Apply Promotion" at bounding box center [505, 114] width 78 height 14
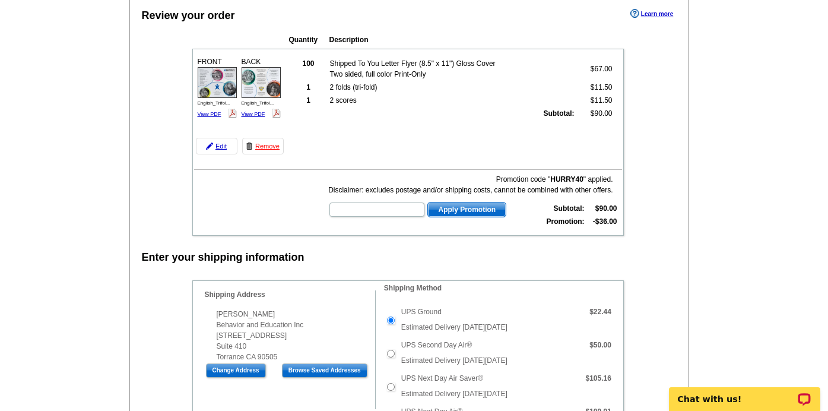
scroll to position [0, 0]
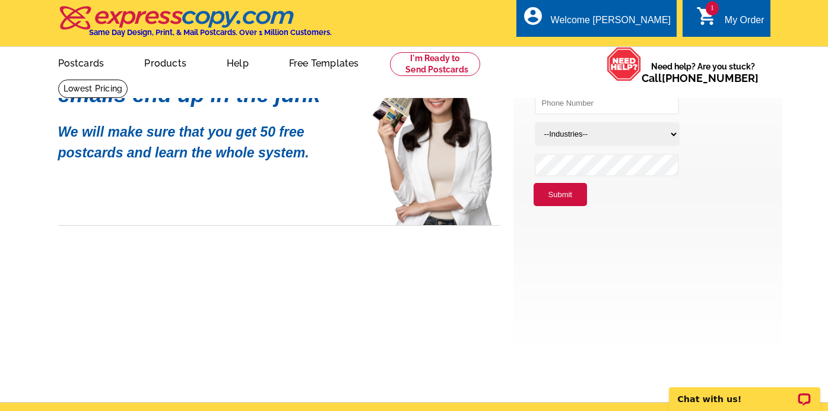
scroll to position [89, 0]
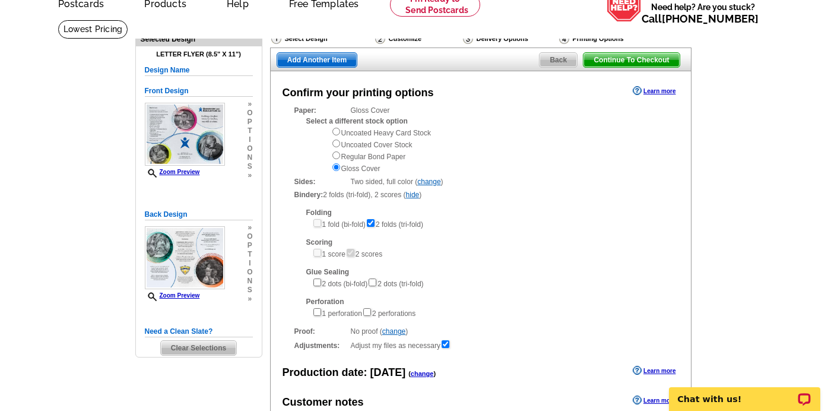
scroll to position [68, 0]
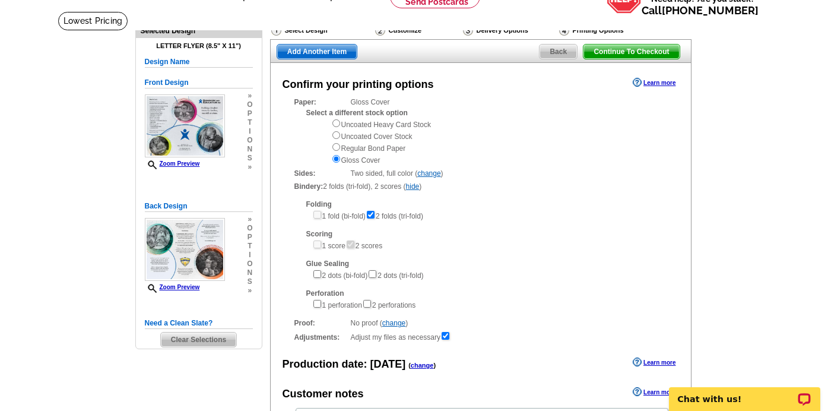
click at [563, 55] on span "Back" at bounding box center [558, 52] width 37 height 14
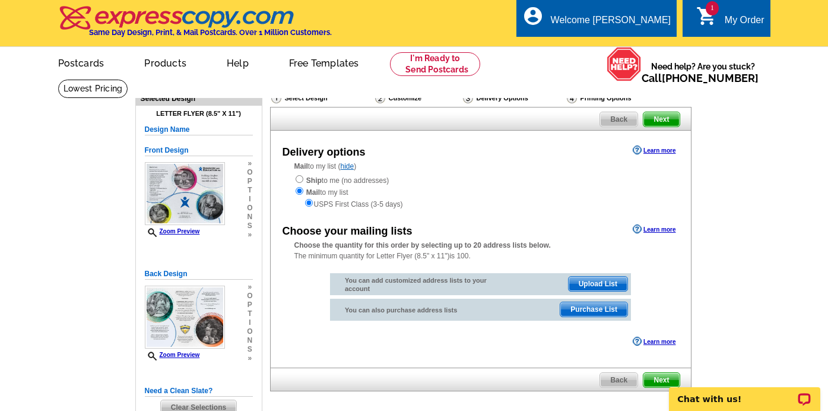
click at [662, 378] on body "Chat with us!" at bounding box center [744, 391] width 167 height 37
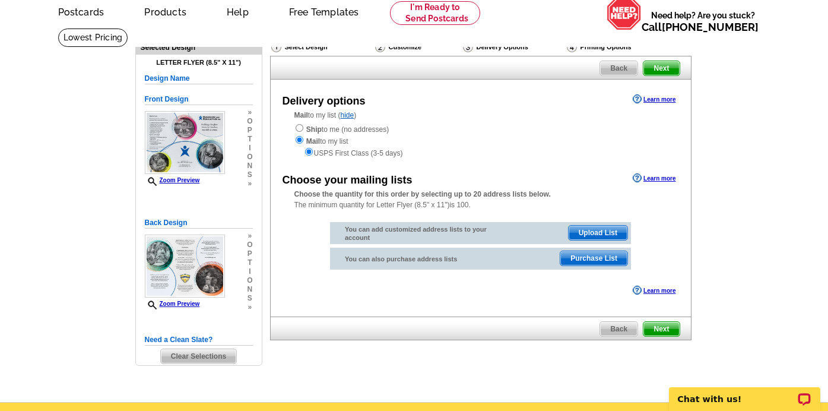
scroll to position [52, 0]
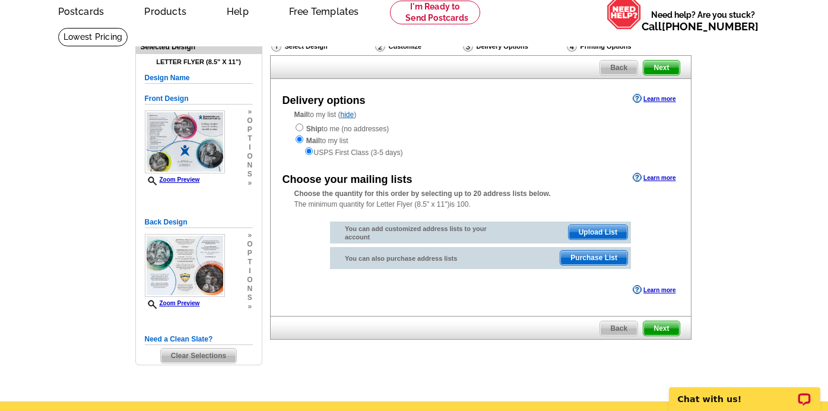
click at [667, 367] on div "Need Help? call [PHONE_NUMBER], chat with support, or have our designers make s…" at bounding box center [414, 208] width 570 height 363
click at [664, 326] on span "Next" at bounding box center [661, 328] width 36 height 14
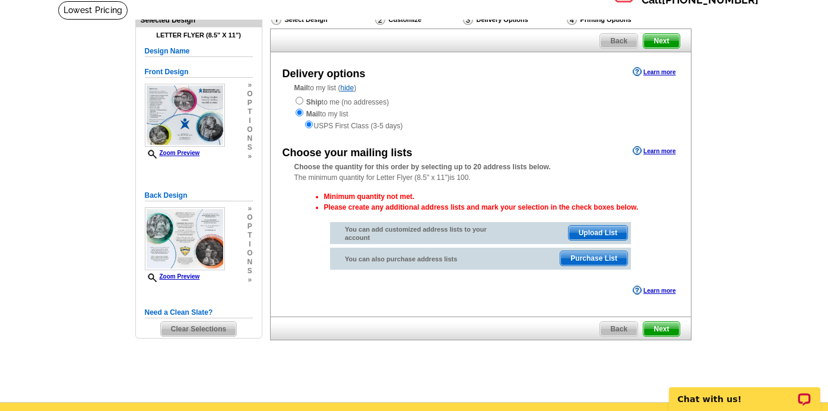
scroll to position [80, 0]
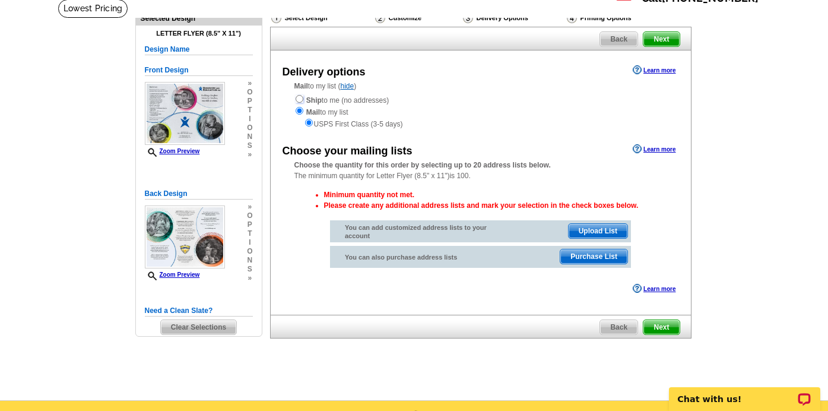
click at [300, 101] on input "radio" at bounding box center [300, 99] width 8 height 8
radio input "true"
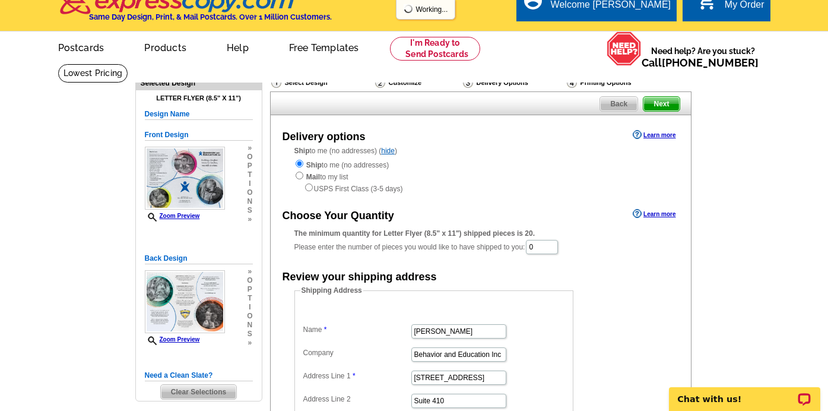
scroll to position [17, 0]
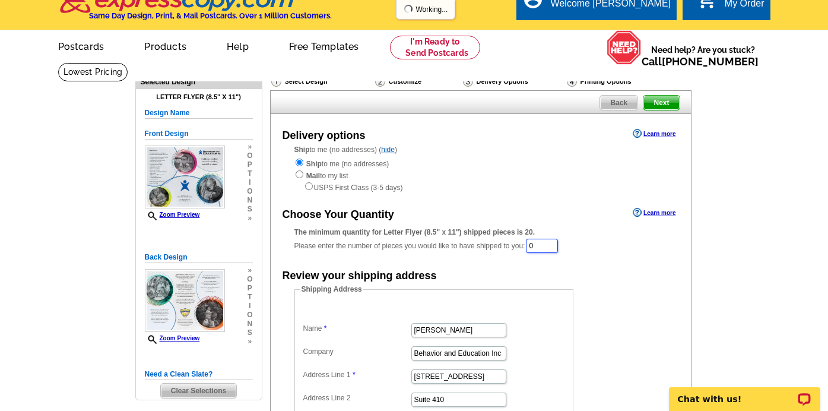
drag, startPoint x: 548, startPoint y: 249, endPoint x: 512, endPoint y: 247, distance: 36.8
click at [512, 247] on div "The minimum quantity for Letter Flyer (8.5" x 11") shipped pieces is 20. Please…" at bounding box center [480, 240] width 373 height 27
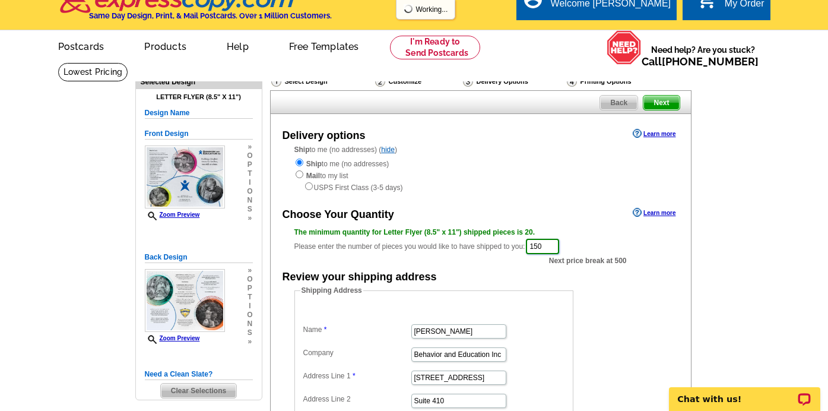
type input "150"
click at [634, 312] on form "Shipping Address Name Natalia Rodriguez Company Behavior and Education Inc Addr…" at bounding box center [480, 400] width 373 height 231
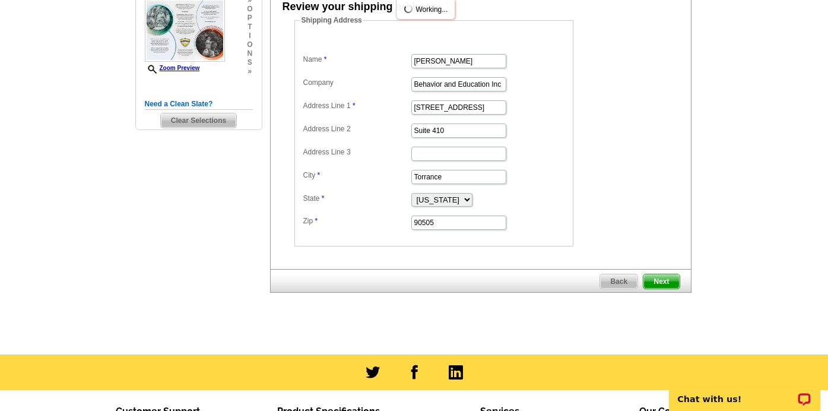
scroll to position [287, 0]
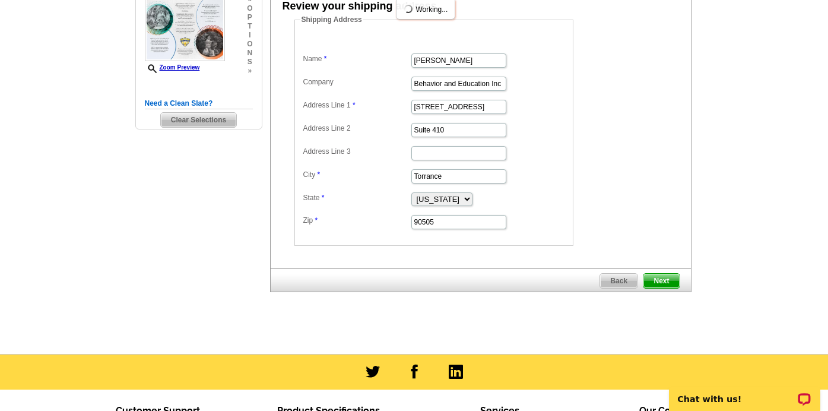
click at [665, 275] on span "Next" at bounding box center [661, 281] width 36 height 14
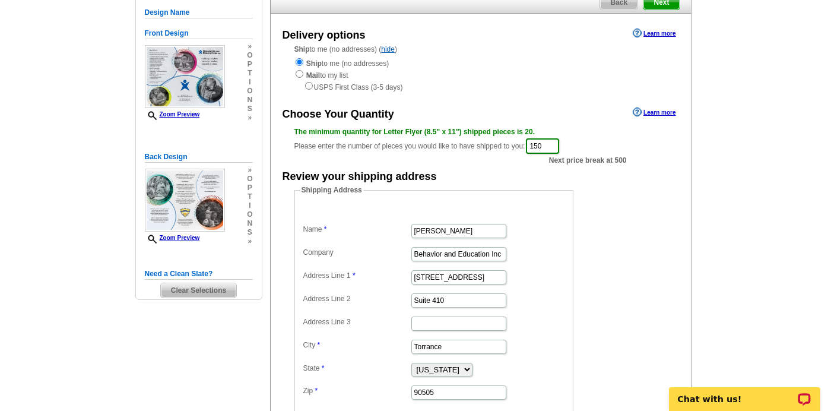
scroll to position [112, 0]
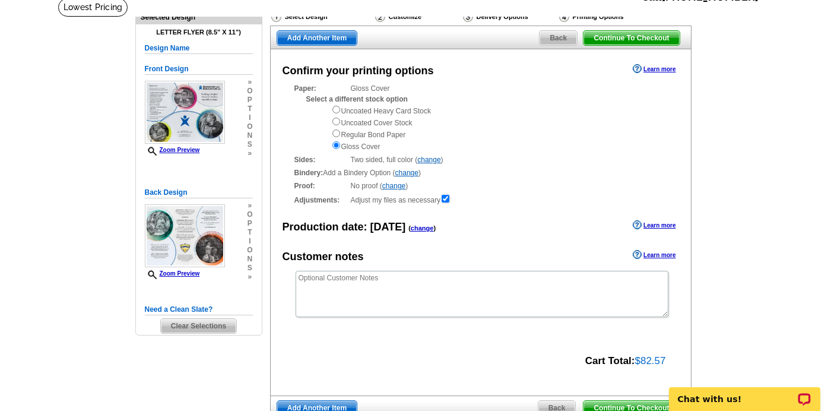
scroll to position [84, 0]
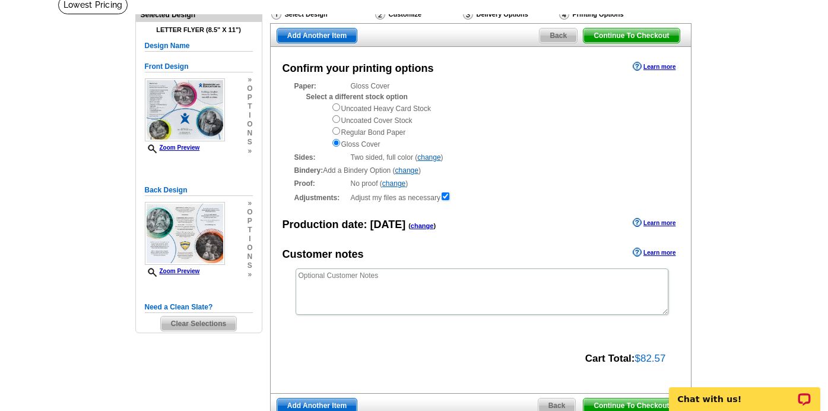
click at [414, 172] on link "change" at bounding box center [406, 170] width 23 height 8
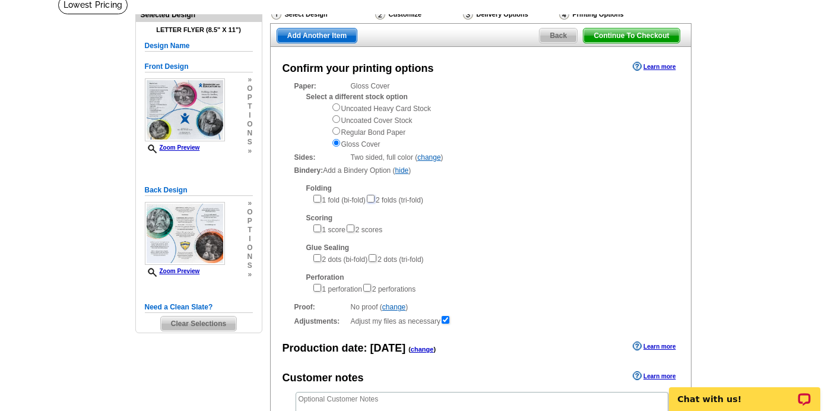
click at [375, 199] on input"] "checkbox" at bounding box center [371, 199] width 8 height 8
checkbox input"] "true"
click at [740, 218] on main "Need Help? call 800-260-5887, chat with support, or have our designers make som…" at bounding box center [414, 298] width 828 height 607
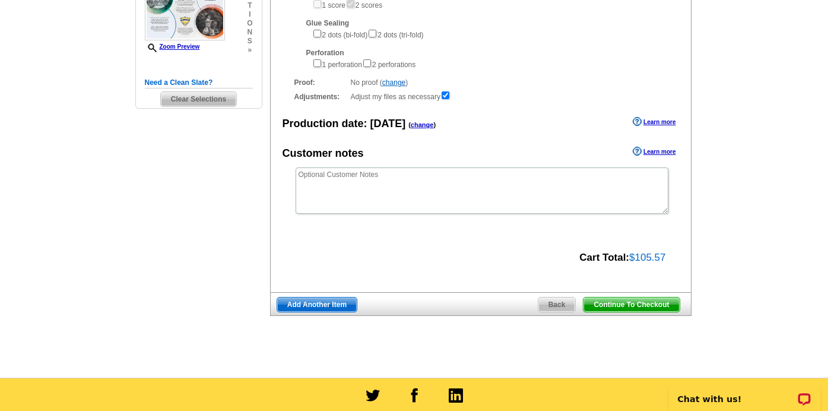
scroll to position [309, 0]
click at [658, 305] on span "Continue To Checkout" at bounding box center [631, 304] width 96 height 14
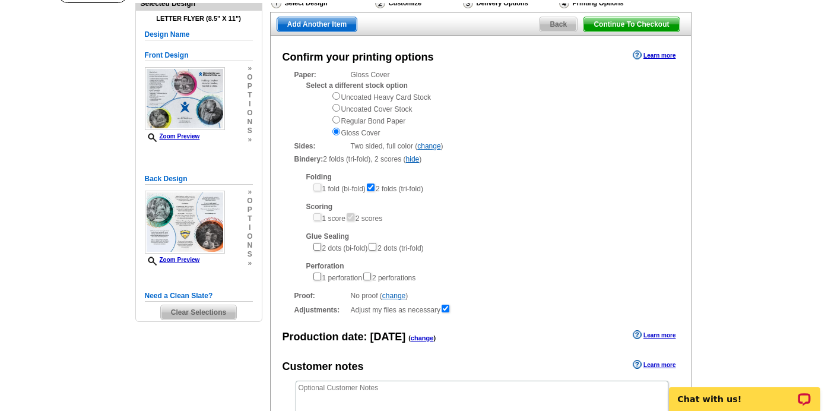
scroll to position [76, 0]
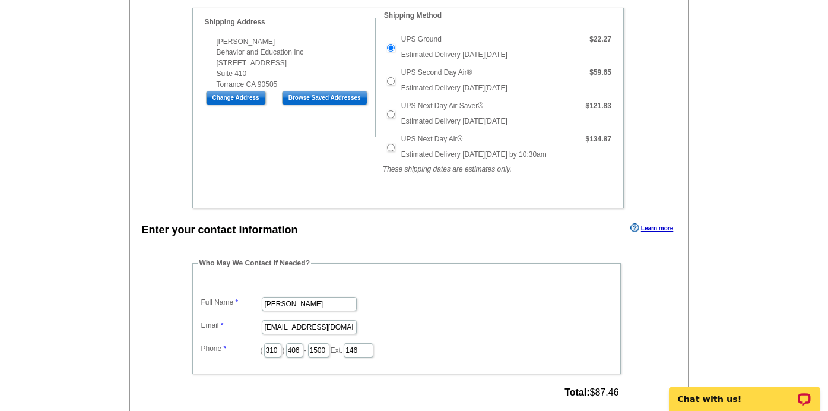
scroll to position [380, 0]
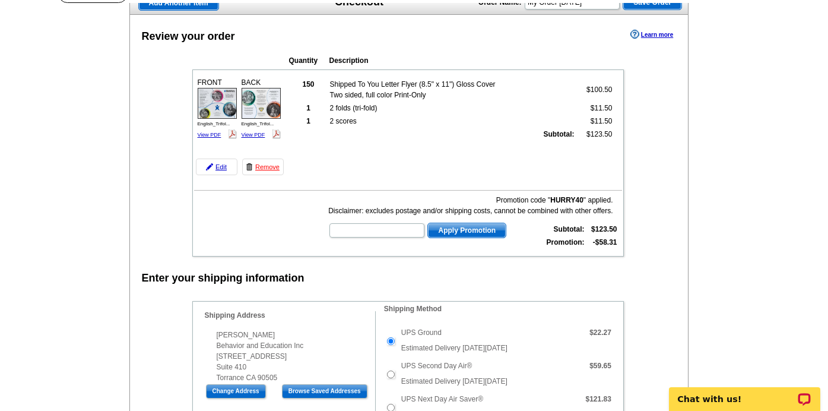
scroll to position [94, 0]
click at [309, 85] on strong "150" at bounding box center [308, 85] width 12 height 8
click at [217, 167] on link "Edit" at bounding box center [217, 167] width 42 height 17
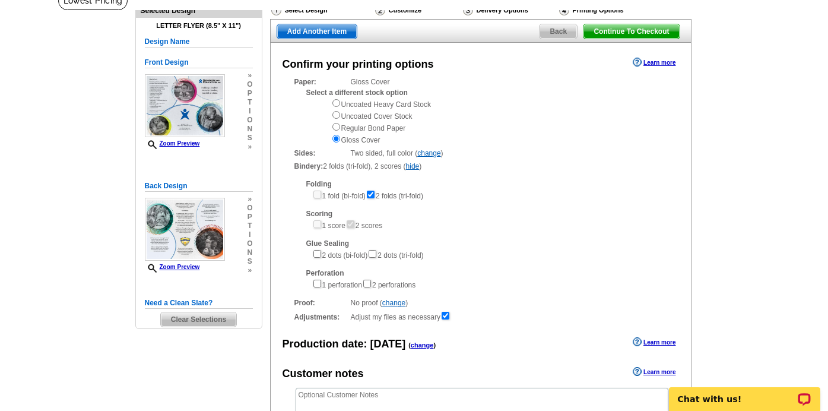
scroll to position [87, 0]
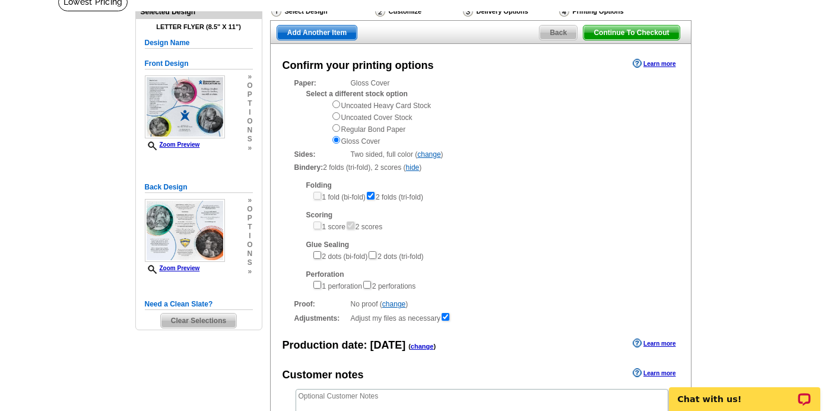
click at [553, 37] on span "Back" at bounding box center [558, 33] width 37 height 14
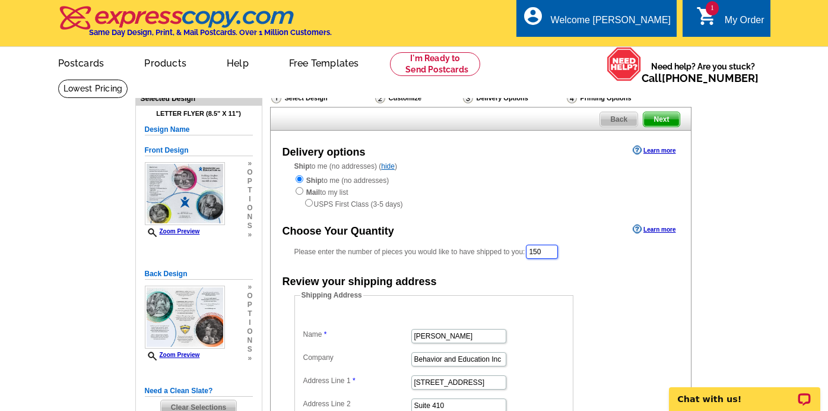
drag, startPoint x: 551, startPoint y: 252, endPoint x: 524, endPoint y: 251, distance: 26.7
click at [524, 251] on div "Please enter the number of pieces you would like to have shipped to you: 150" at bounding box center [480, 251] width 373 height 17
click at [541, 249] on input "200" at bounding box center [542, 252] width 33 height 15
type input "180"
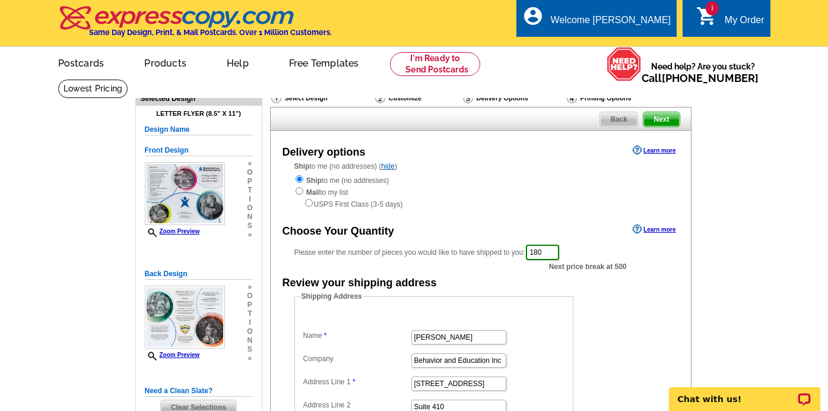
click at [623, 369] on form "Shipping Address Name Natalia Rodriguez Company Behavior and Education Inc Addr…" at bounding box center [480, 406] width 373 height 231
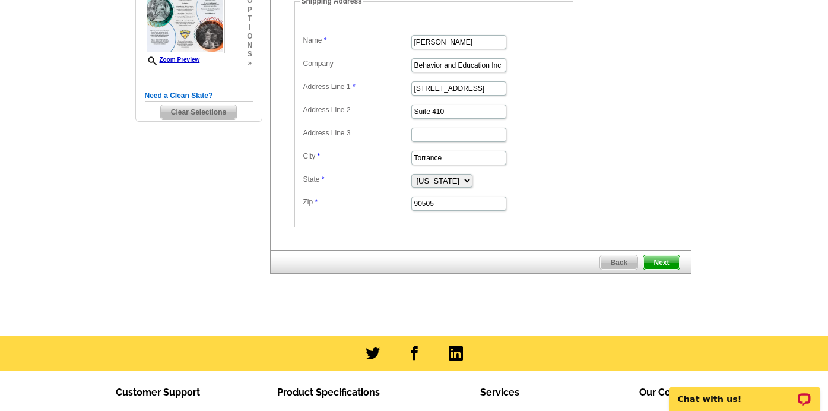
scroll to position [299, 0]
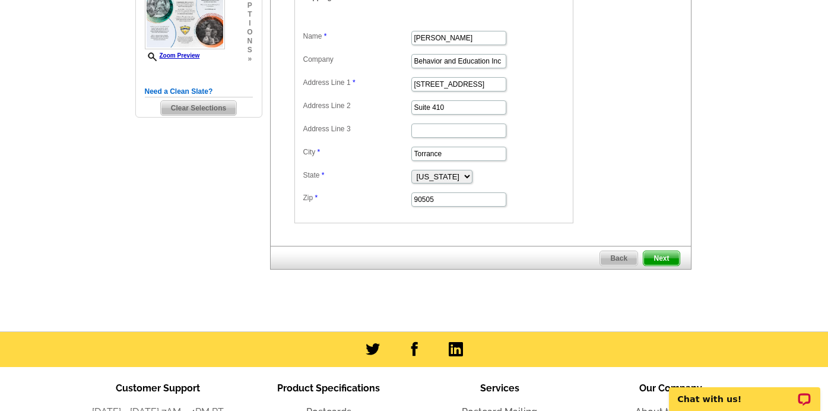
click at [657, 258] on span "Next" at bounding box center [661, 258] width 36 height 14
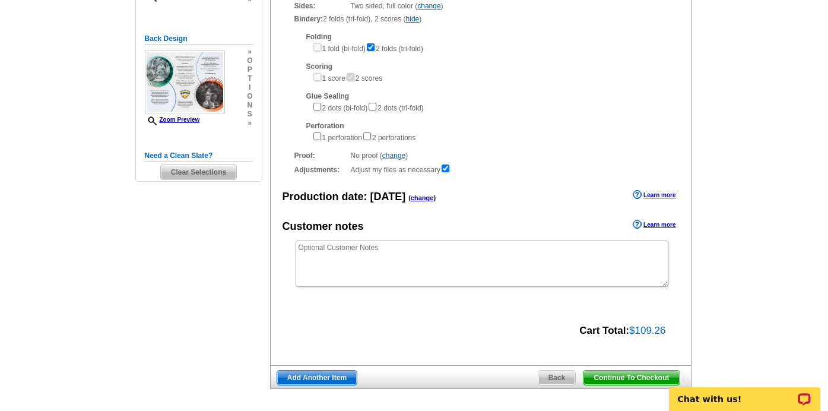
scroll to position [307, 0]
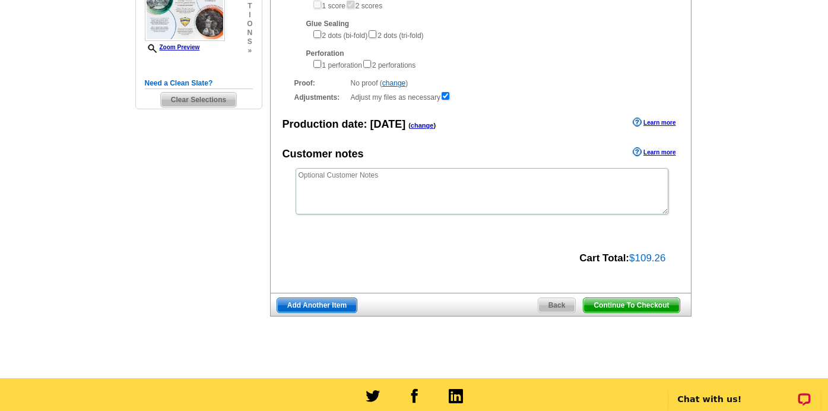
click at [656, 309] on span "Continue To Checkout" at bounding box center [631, 305] width 96 height 14
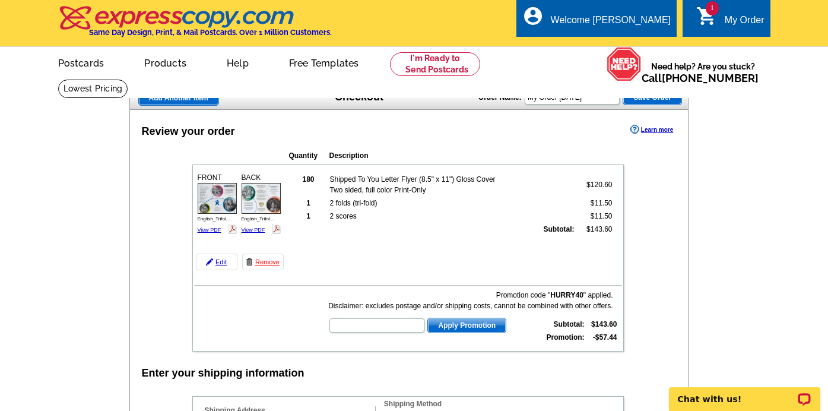
click at [218, 264] on link "Edit" at bounding box center [217, 261] width 42 height 17
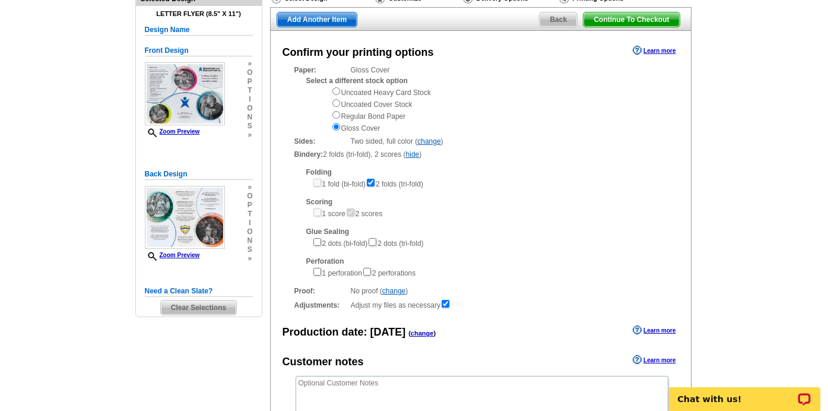
scroll to position [86, 0]
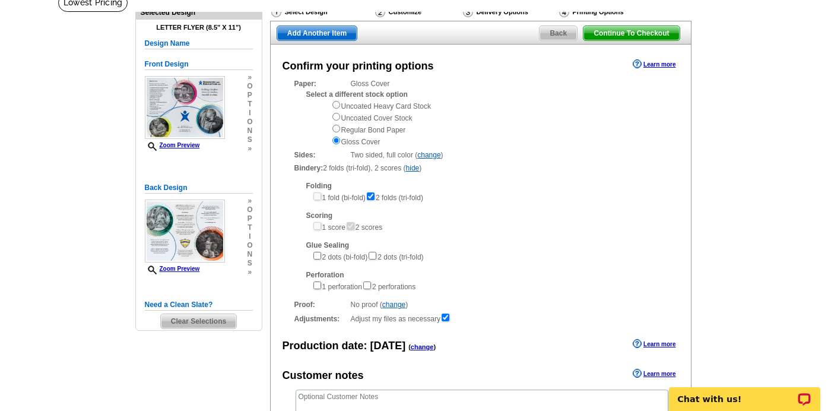
click at [558, 24] on div "Continue To Checkout Back Add Another Item" at bounding box center [480, 33] width 421 height 24
click at [558, 38] on span "Back" at bounding box center [558, 33] width 37 height 14
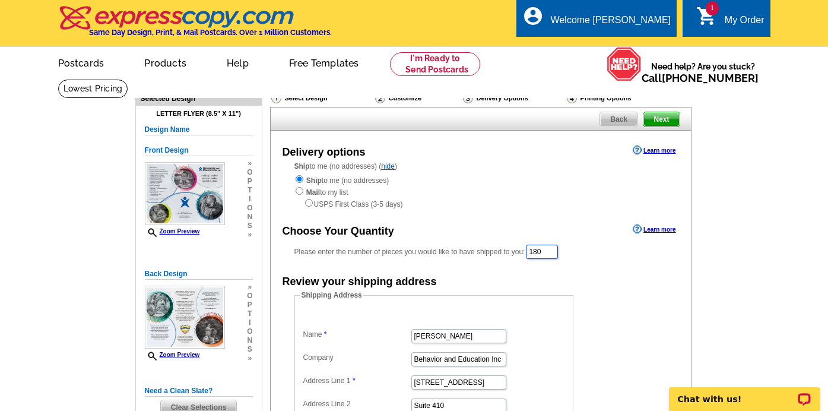
click at [544, 250] on input "180" at bounding box center [542, 252] width 32 height 14
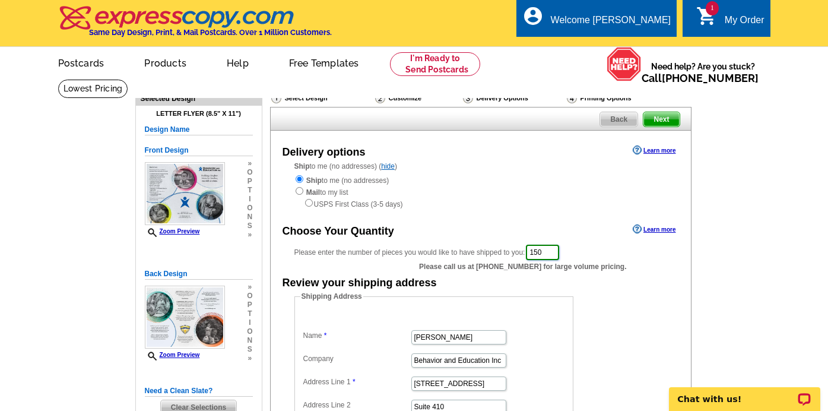
type input "150"
click at [640, 283] on div "Review your shipping address" at bounding box center [481, 282] width 420 height 18
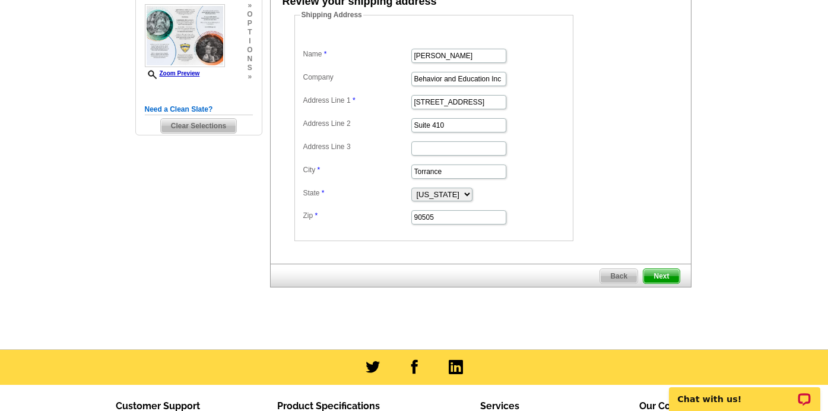
scroll to position [472, 0]
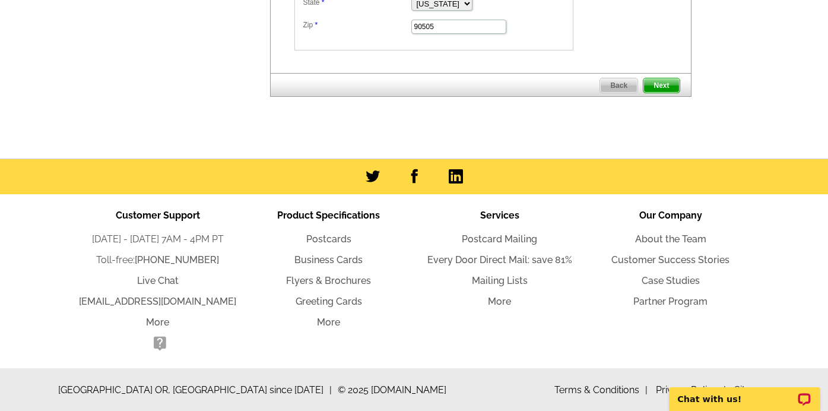
click at [672, 82] on span "Next" at bounding box center [661, 85] width 36 height 14
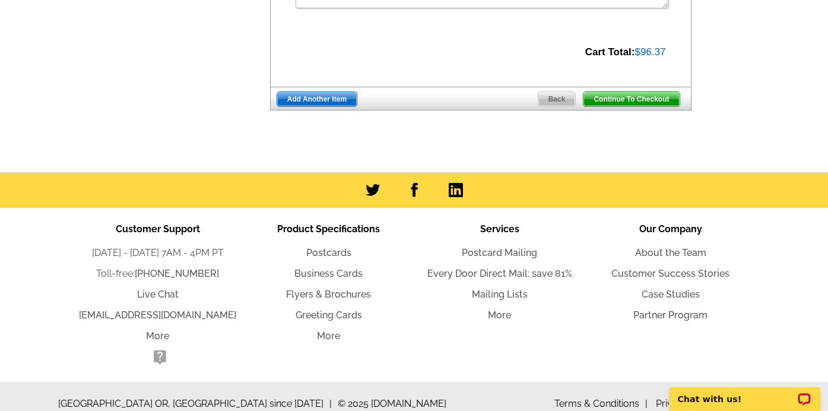
scroll to position [527, 0]
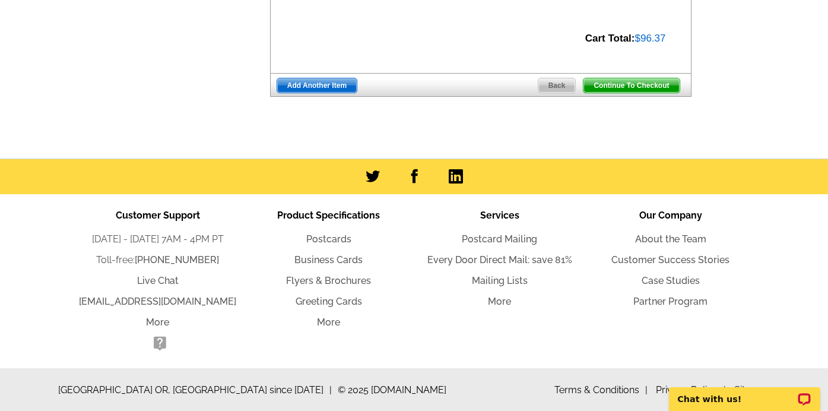
click at [649, 85] on span "Continue To Checkout" at bounding box center [631, 85] width 96 height 14
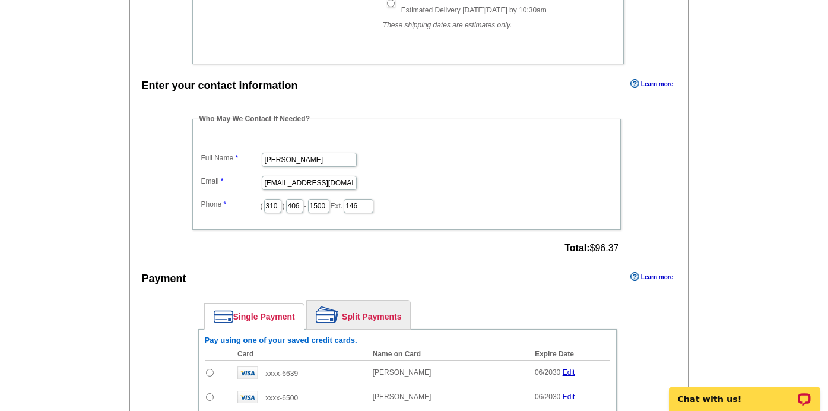
scroll to position [533, 0]
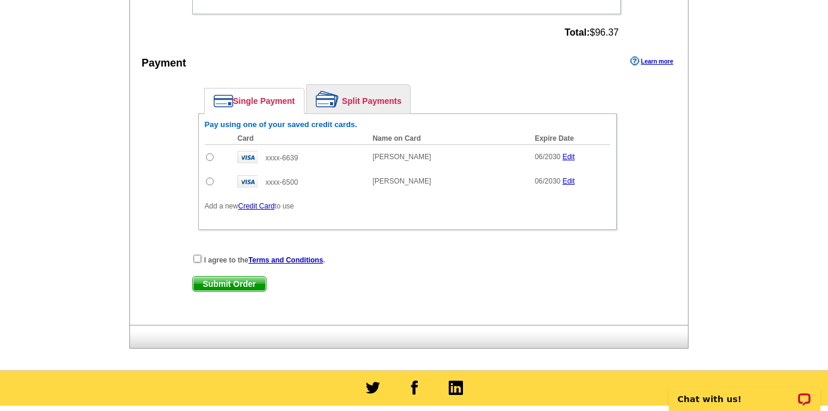
scroll to position [745, 0]
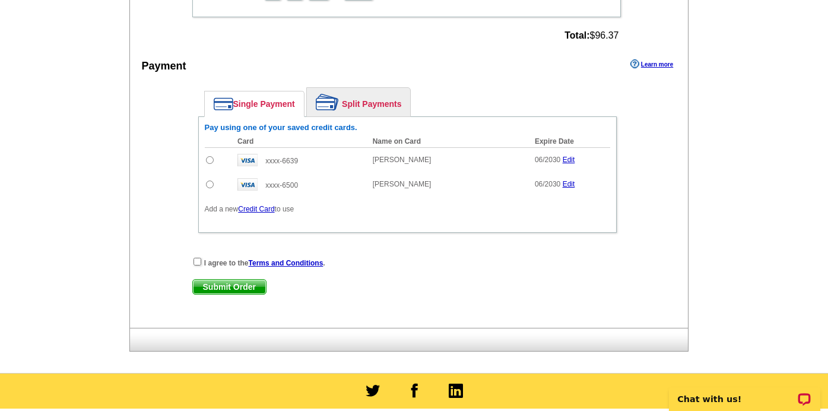
click at [207, 186] on input "radio" at bounding box center [210, 184] width 8 height 8
radio input "true"
click at [195, 262] on input "checkbox" at bounding box center [197, 262] width 8 height 8
checkbox input "true"
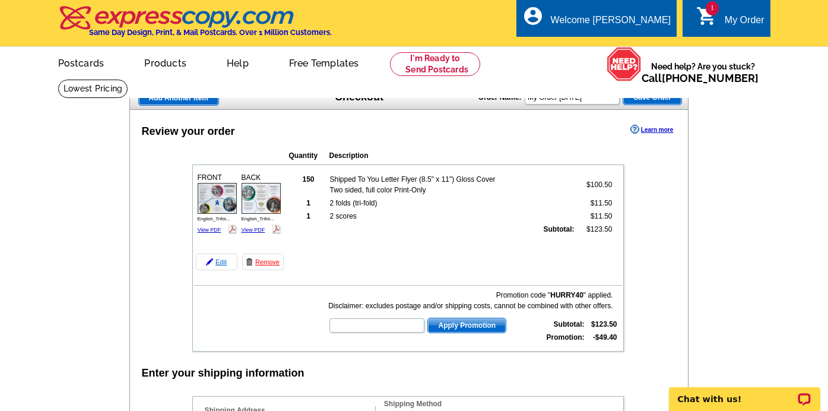
click at [219, 262] on link "Edit" at bounding box center [217, 261] width 42 height 17
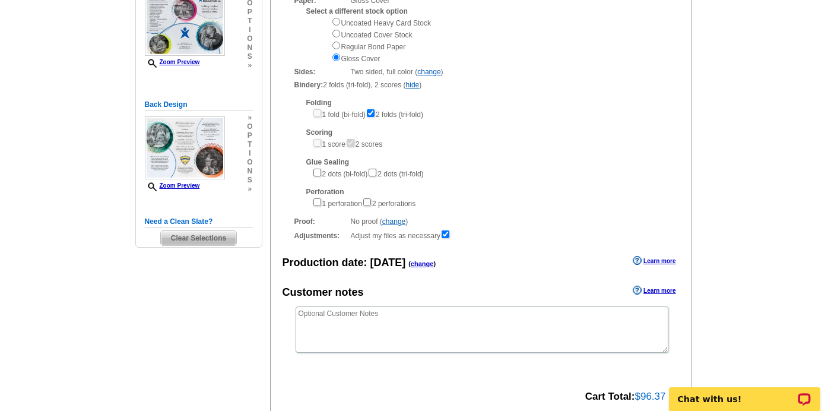
scroll to position [170, 0]
click at [398, 220] on link "change" at bounding box center [393, 220] width 23 height 8
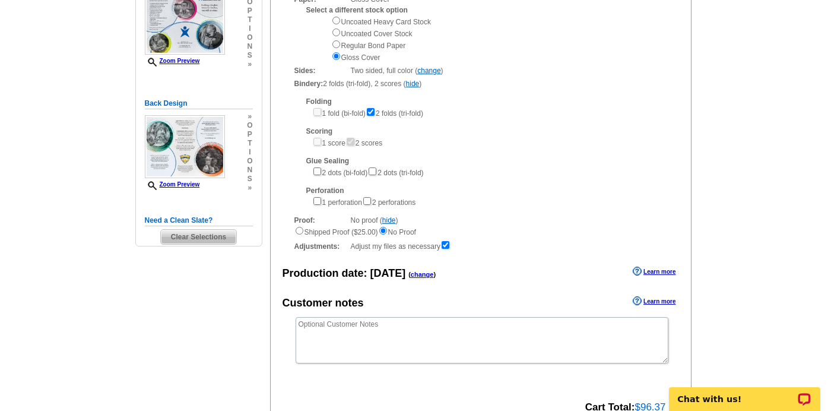
click at [391, 223] on link "hide" at bounding box center [389, 220] width 14 height 8
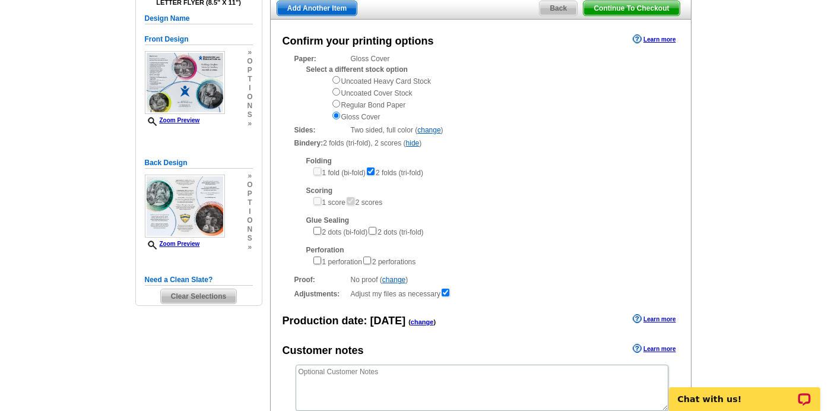
scroll to position [110, 0]
drag, startPoint x: 394, startPoint y: 117, endPoint x: 344, endPoint y: 83, distance: 60.1
click at [344, 83] on div "Uncoated Heavy Card Stock Uncoated Cover Stock Regular Bond Paper Gloss Cover" at bounding box center [499, 98] width 336 height 47
copy div "Uncoated Heavy Card Stock Uncoated Cover Stock Regular Bond Paper Gloss Cover"
click at [232, 349] on div "Need Help? call 800-260-5887, chat with support, or have our designers make som…" at bounding box center [414, 267] width 570 height 596
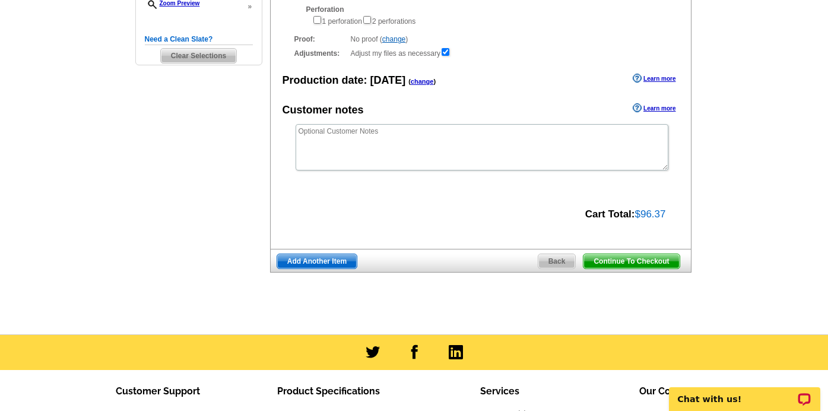
scroll to position [364, 0]
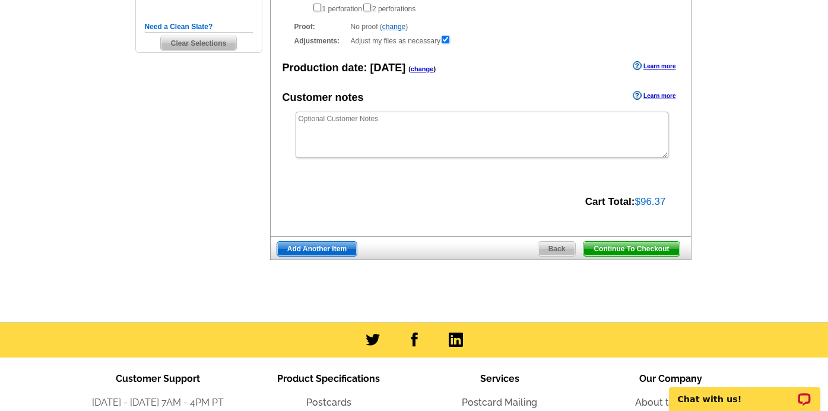
click at [639, 243] on span "Continue To Checkout" at bounding box center [631, 249] width 96 height 14
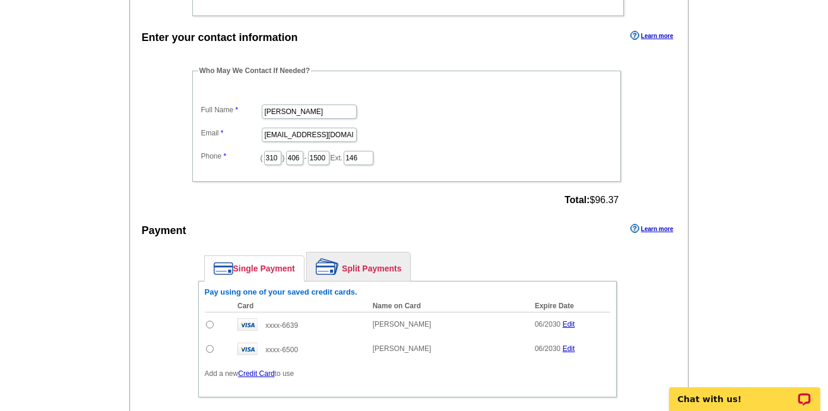
scroll to position [709, 0]
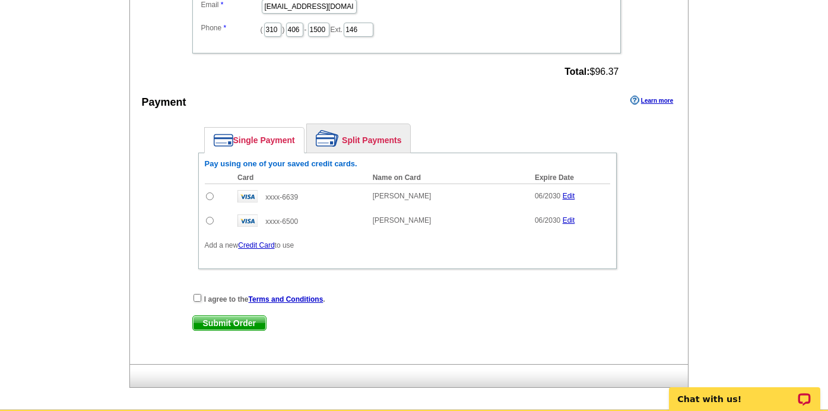
click at [207, 224] on td at bounding box center [218, 220] width 27 height 24
click at [207, 215] on td at bounding box center [218, 220] width 27 height 24
click at [209, 226] on td at bounding box center [218, 220] width 27 height 24
click at [210, 223] on input "radio" at bounding box center [210, 221] width 8 height 8
radio input "true"
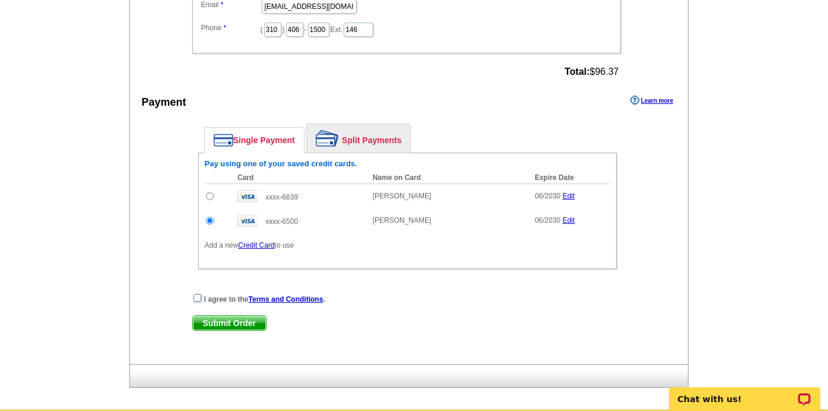
click at [196, 294] on input "checkbox" at bounding box center [197, 298] width 8 height 8
checkbox input "true"
click at [221, 318] on span "Submit Order" at bounding box center [229, 323] width 73 height 14
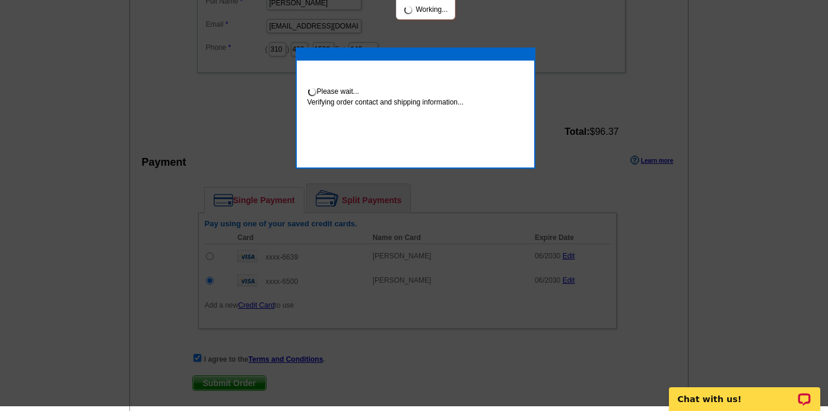
scroll to position [704, 0]
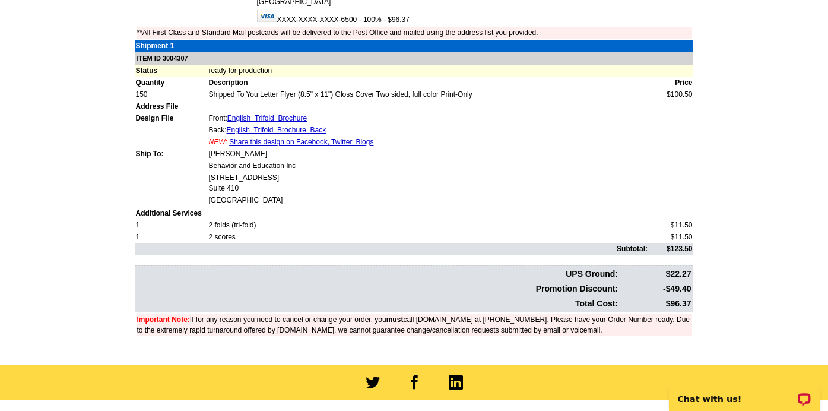
scroll to position [394, 0]
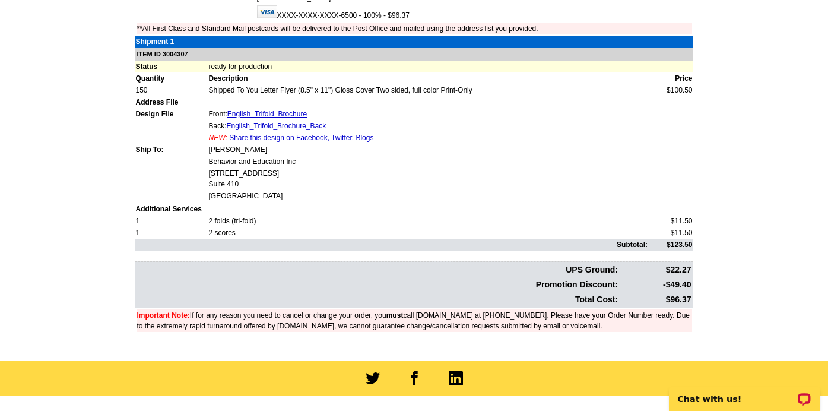
click at [650, 107] on td at bounding box center [670, 102] width 45 height 12
